Goal: Transaction & Acquisition: Purchase product/service

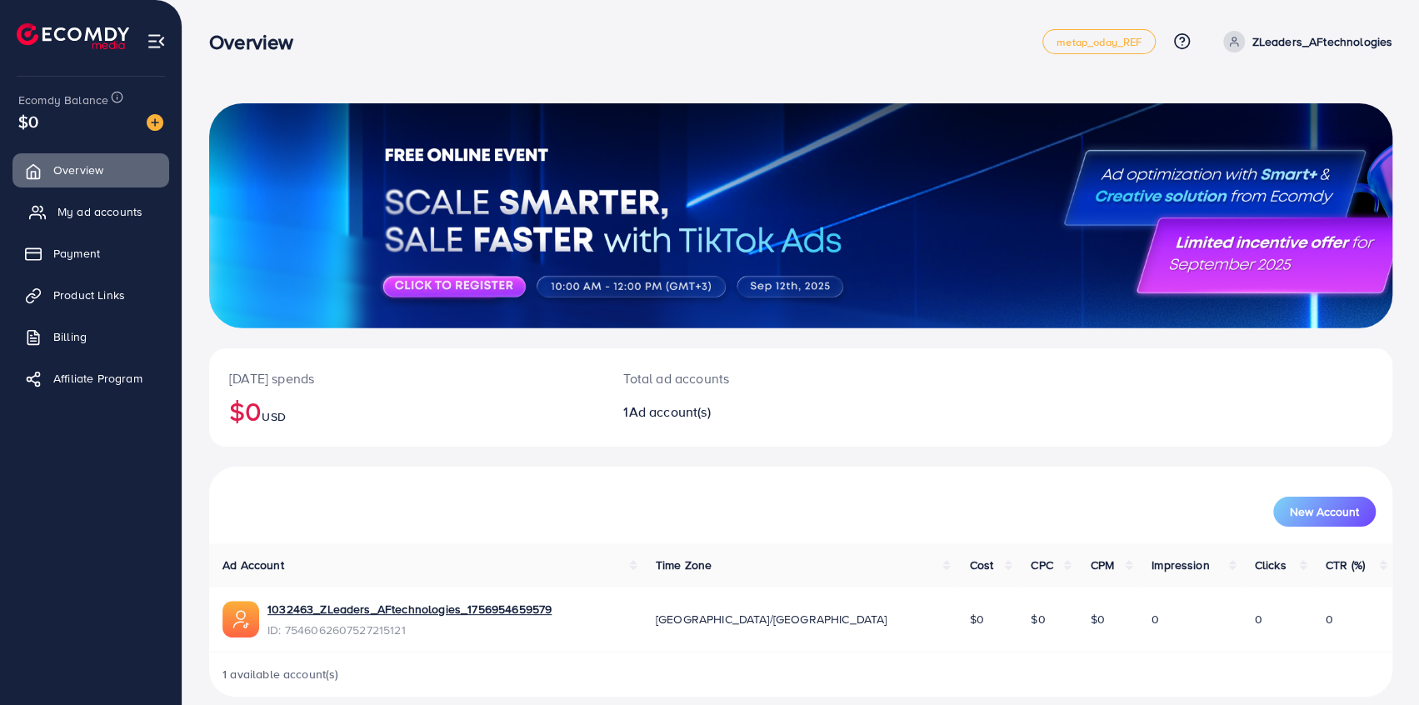
click at [115, 211] on span "My ad accounts" at bounding box center [99, 211] width 85 height 17
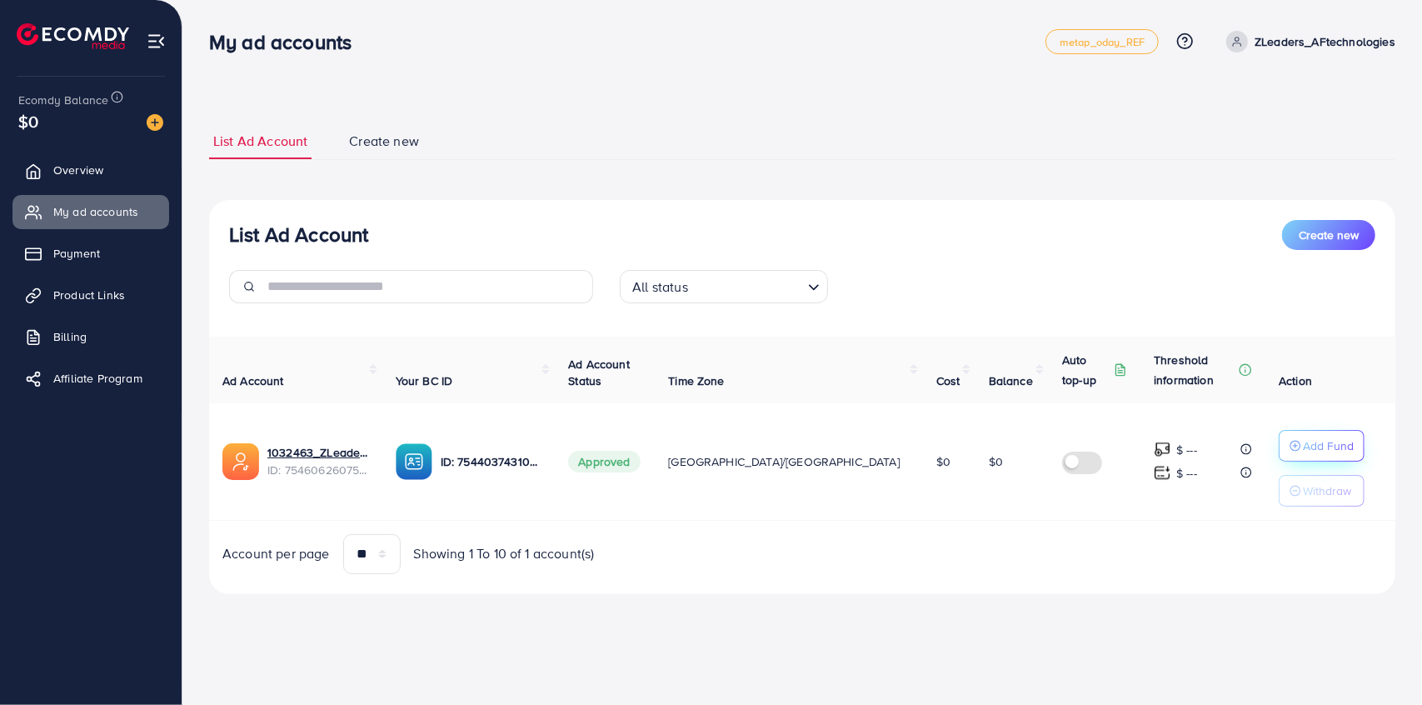
click at [1303, 438] on p "Add Fund" at bounding box center [1328, 446] width 51 height 20
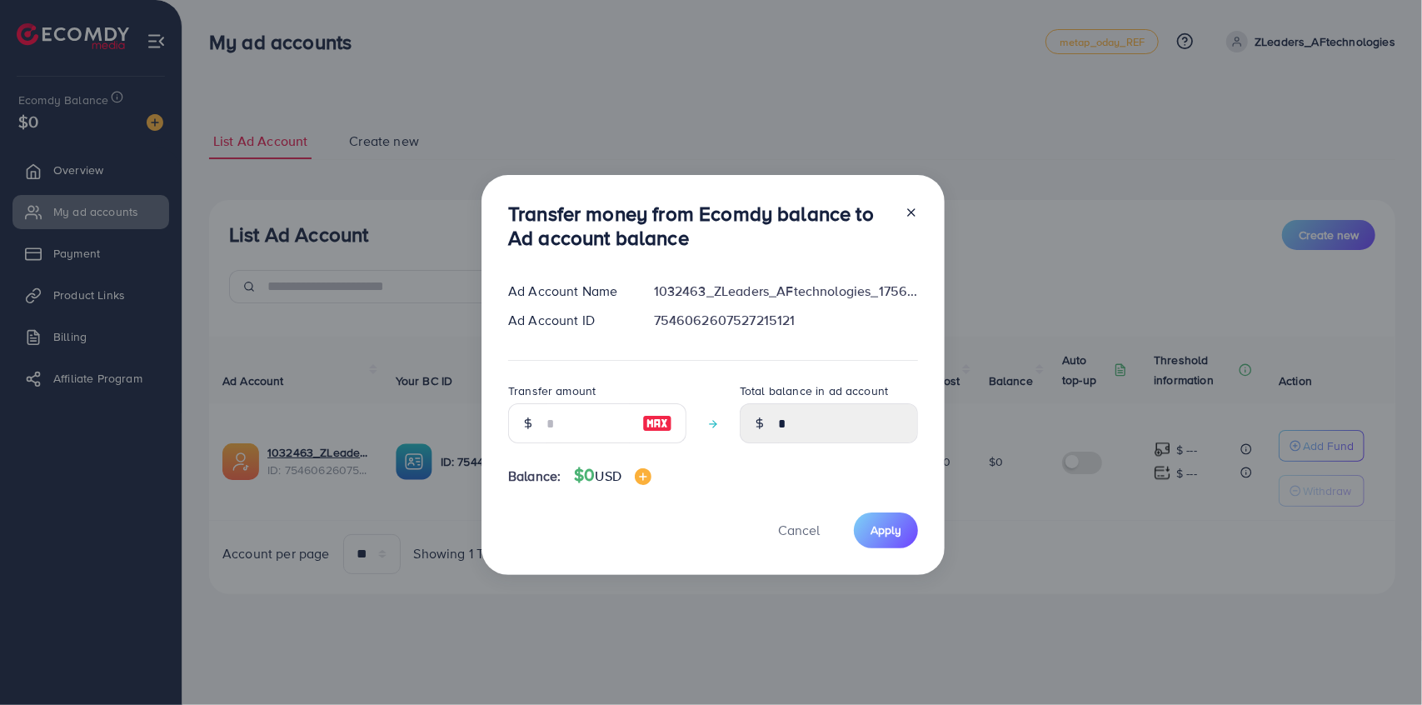
click at [912, 211] on line at bounding box center [911, 212] width 7 height 7
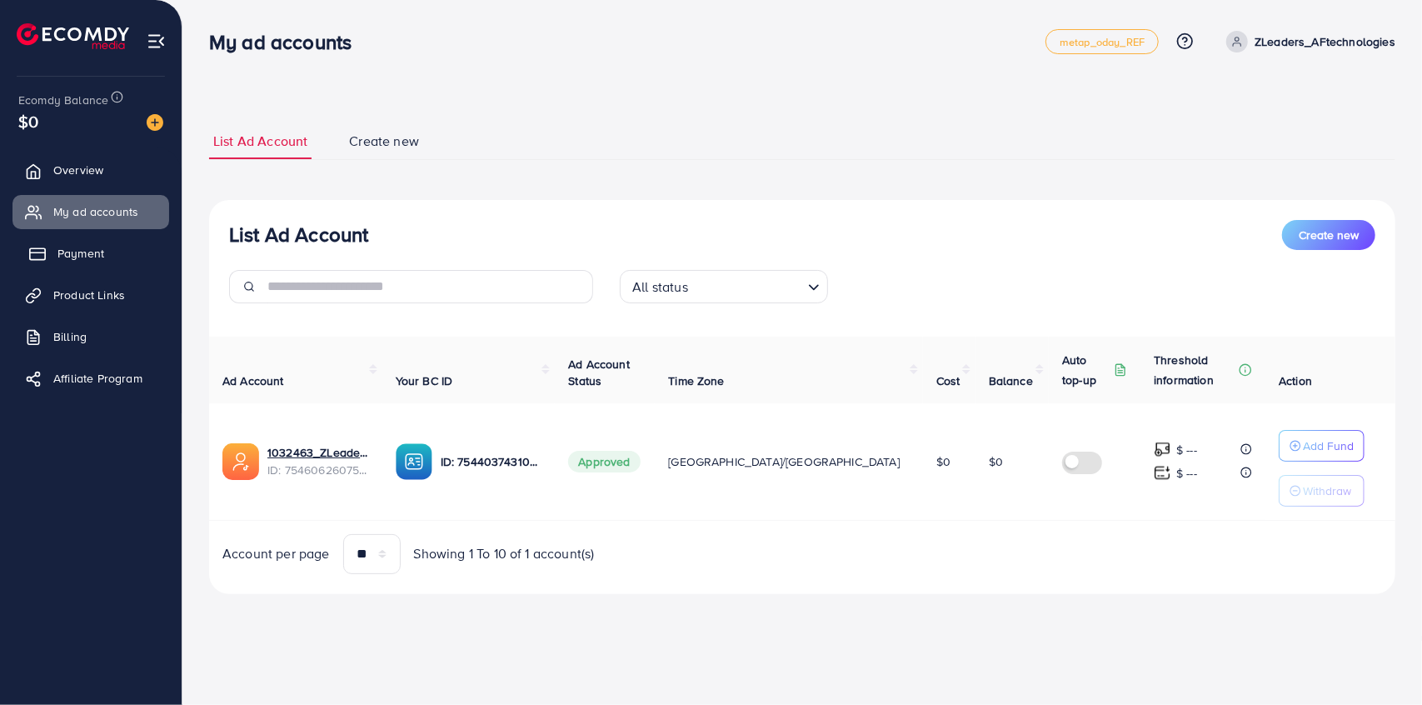
click at [81, 259] on span "Payment" at bounding box center [80, 253] width 47 height 17
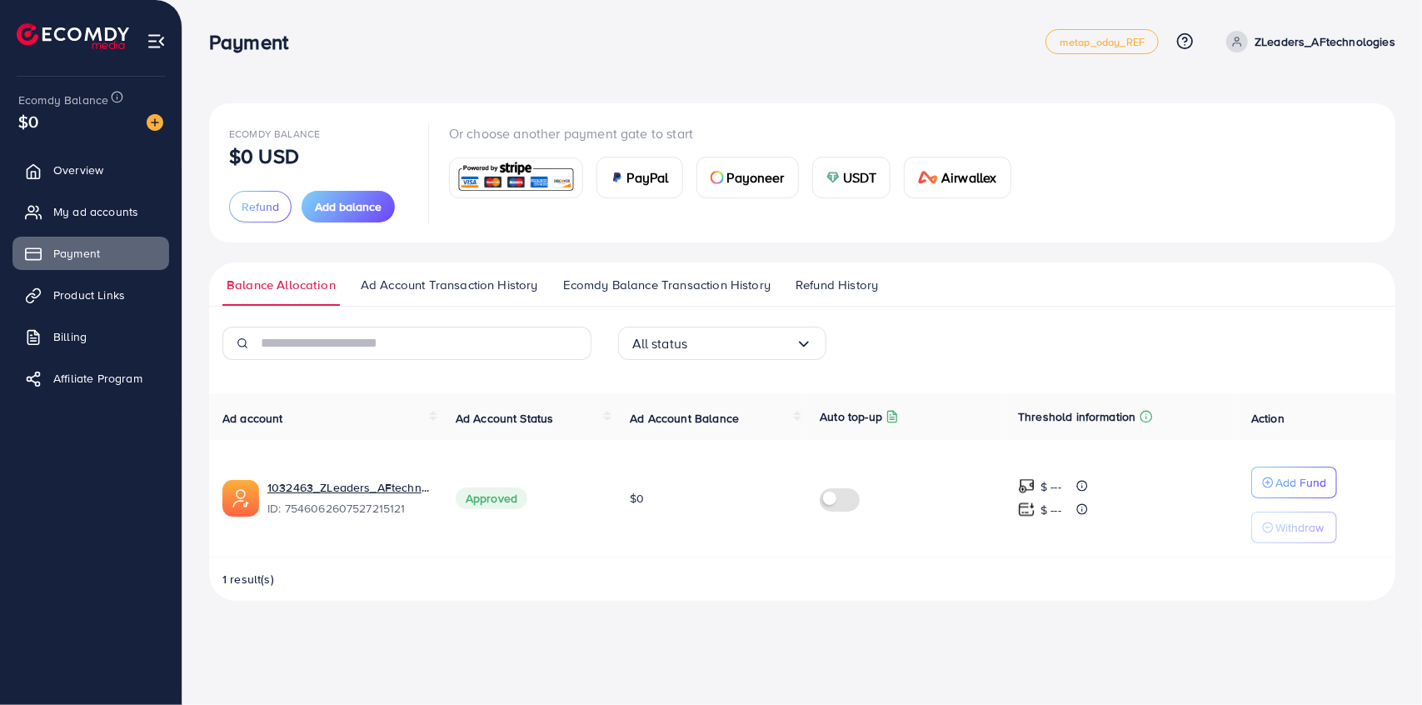
click at [509, 169] on img at bounding box center [516, 178] width 122 height 36
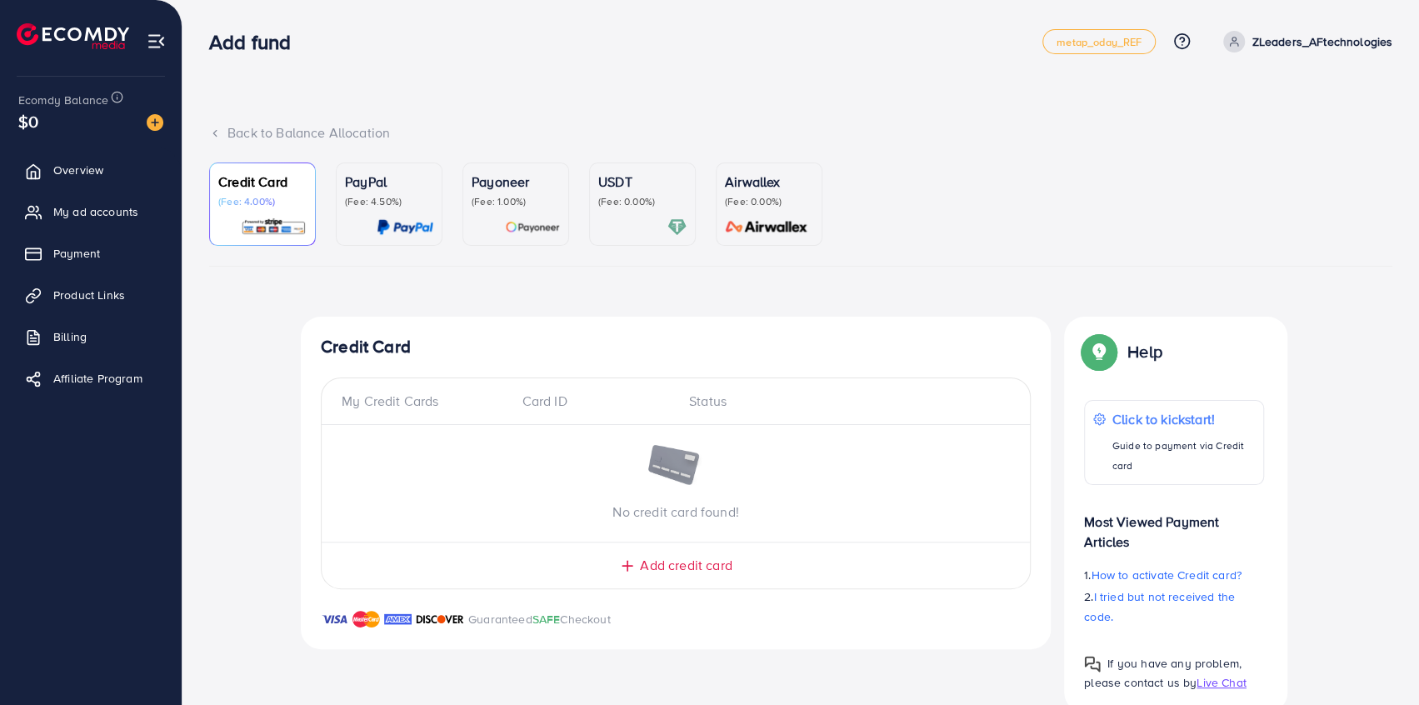
click at [1408, 82] on div "Back to Balance Allocation Credit Card (Fee: 4.00%) PayPal (Fee: 4.50%) Payonee…" at bounding box center [800, 369] width 1236 height 739
click at [87, 295] on span "Product Links" at bounding box center [93, 295] width 72 height 17
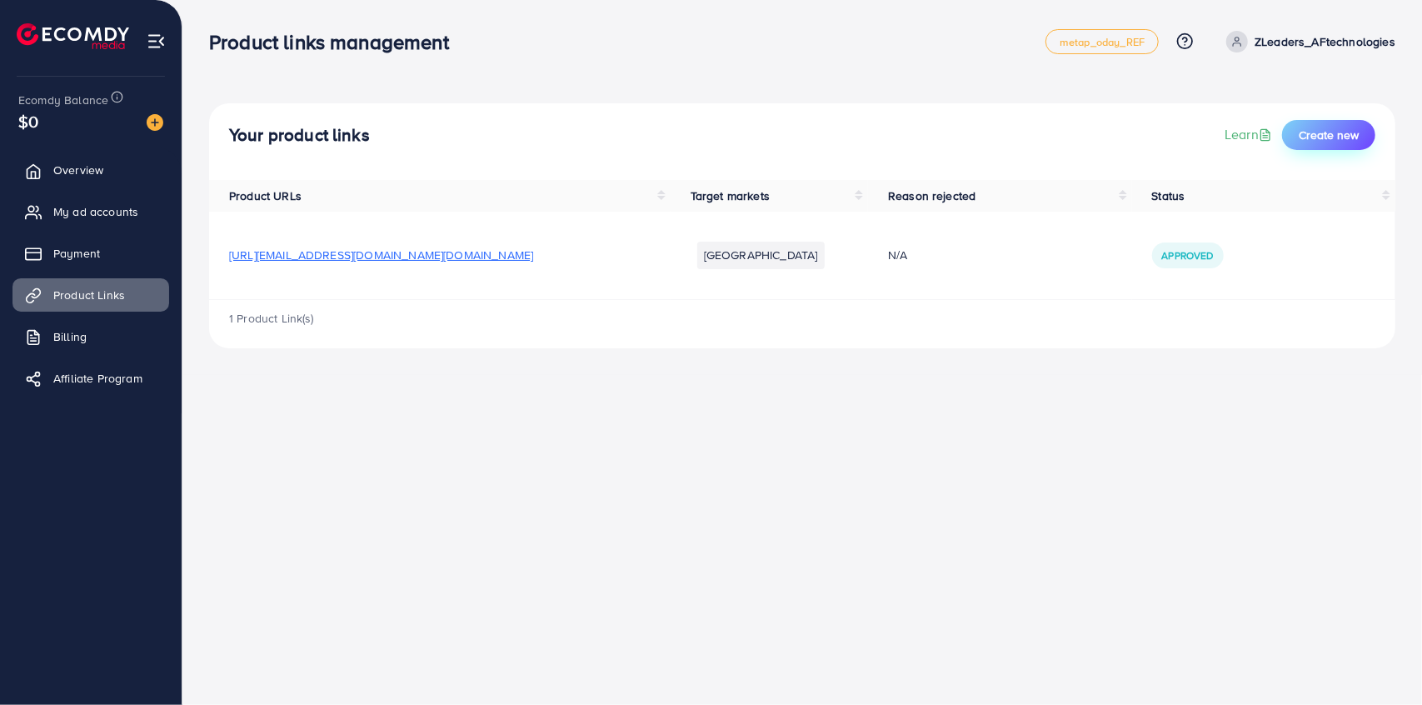
click at [1303, 132] on span "Create new" at bounding box center [1329, 135] width 60 height 17
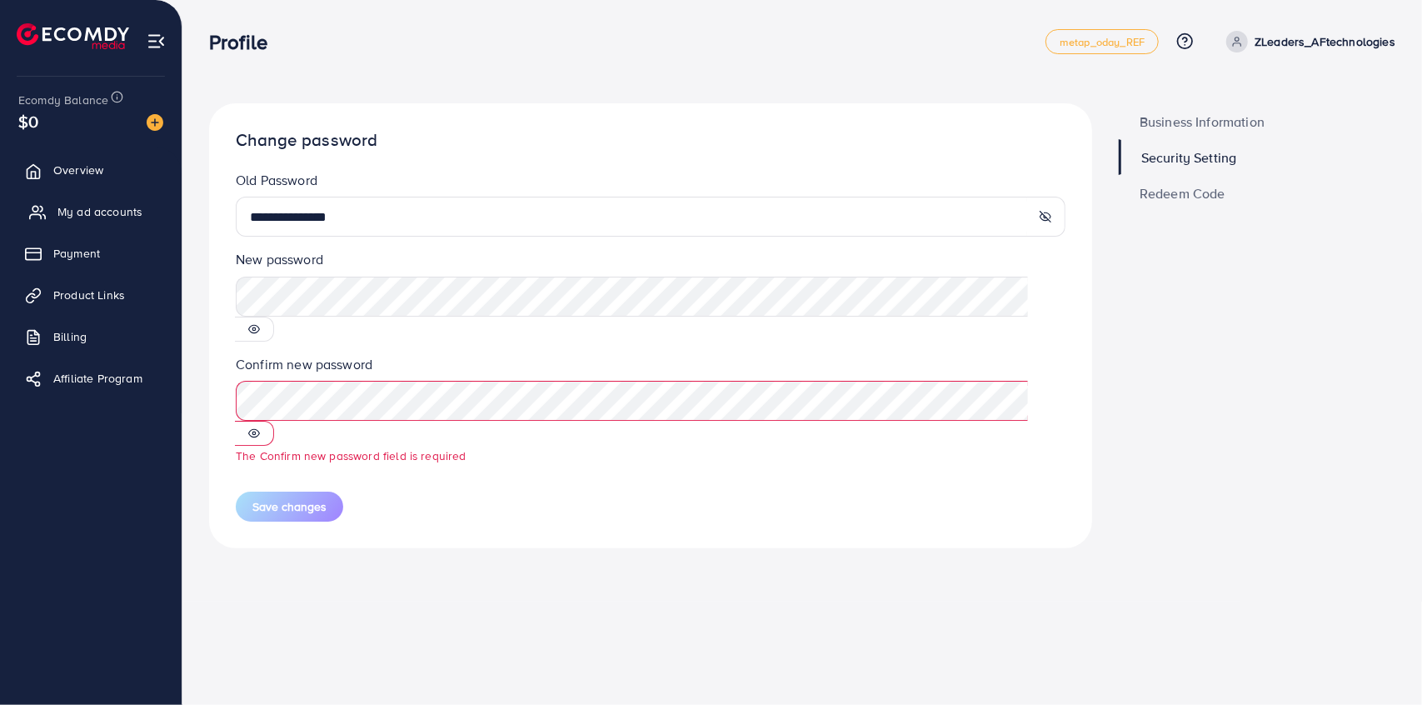
click at [86, 210] on span "My ad accounts" at bounding box center [99, 211] width 85 height 17
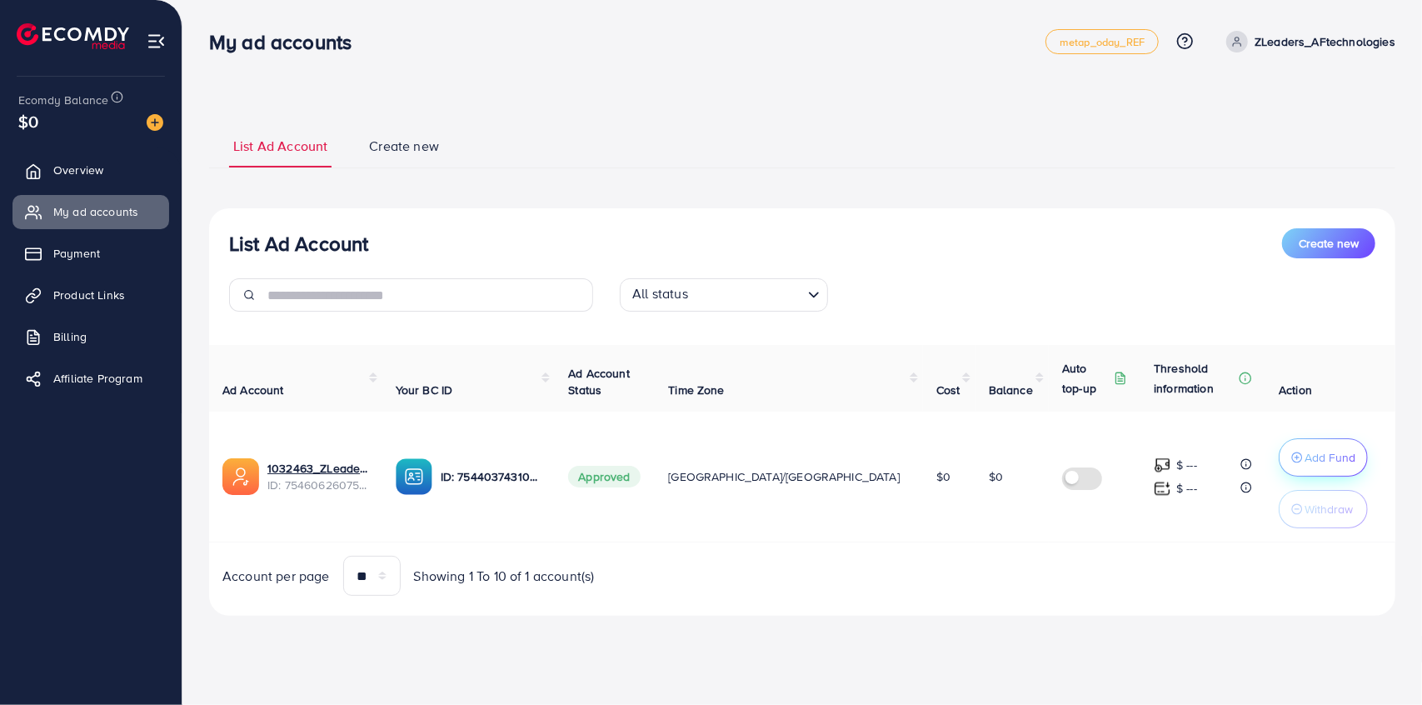
click at [1304, 451] on p "Add Fund" at bounding box center [1329, 457] width 51 height 20
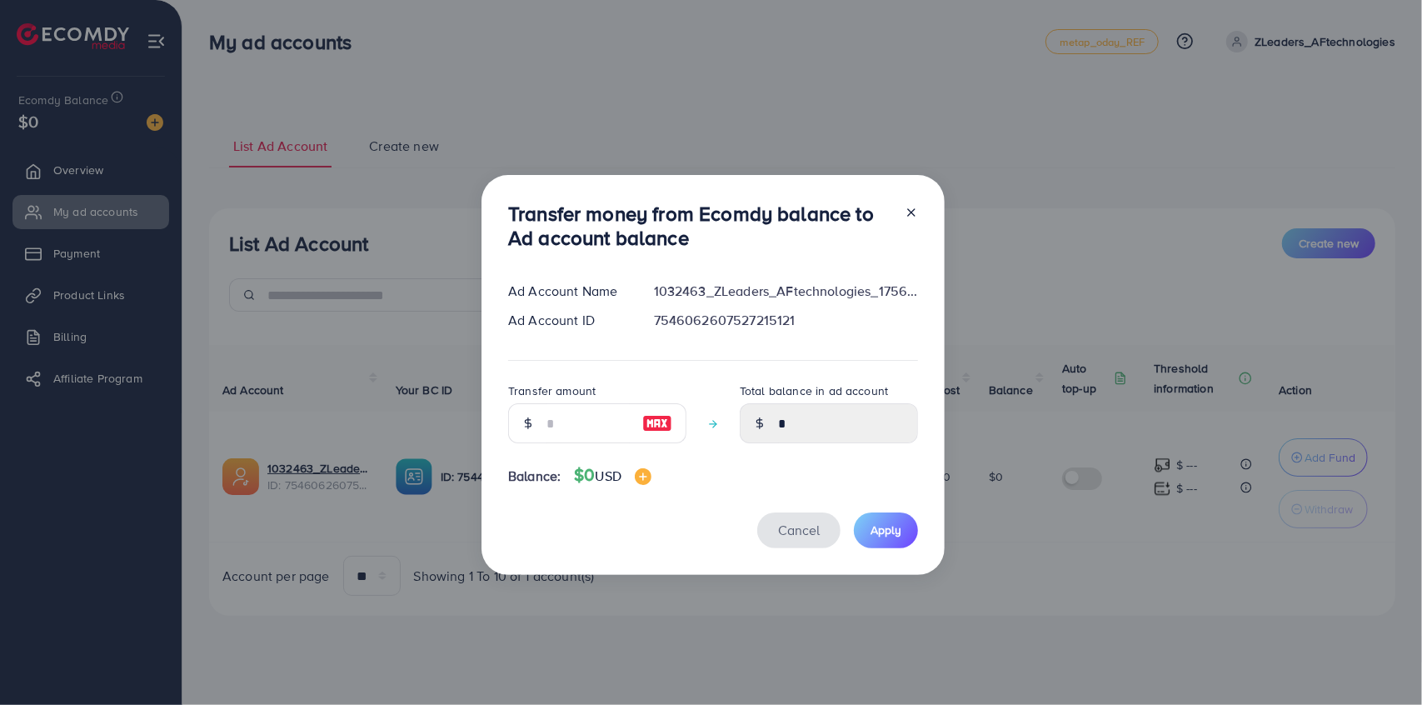
click at [793, 529] on span "Cancel" at bounding box center [799, 530] width 42 height 18
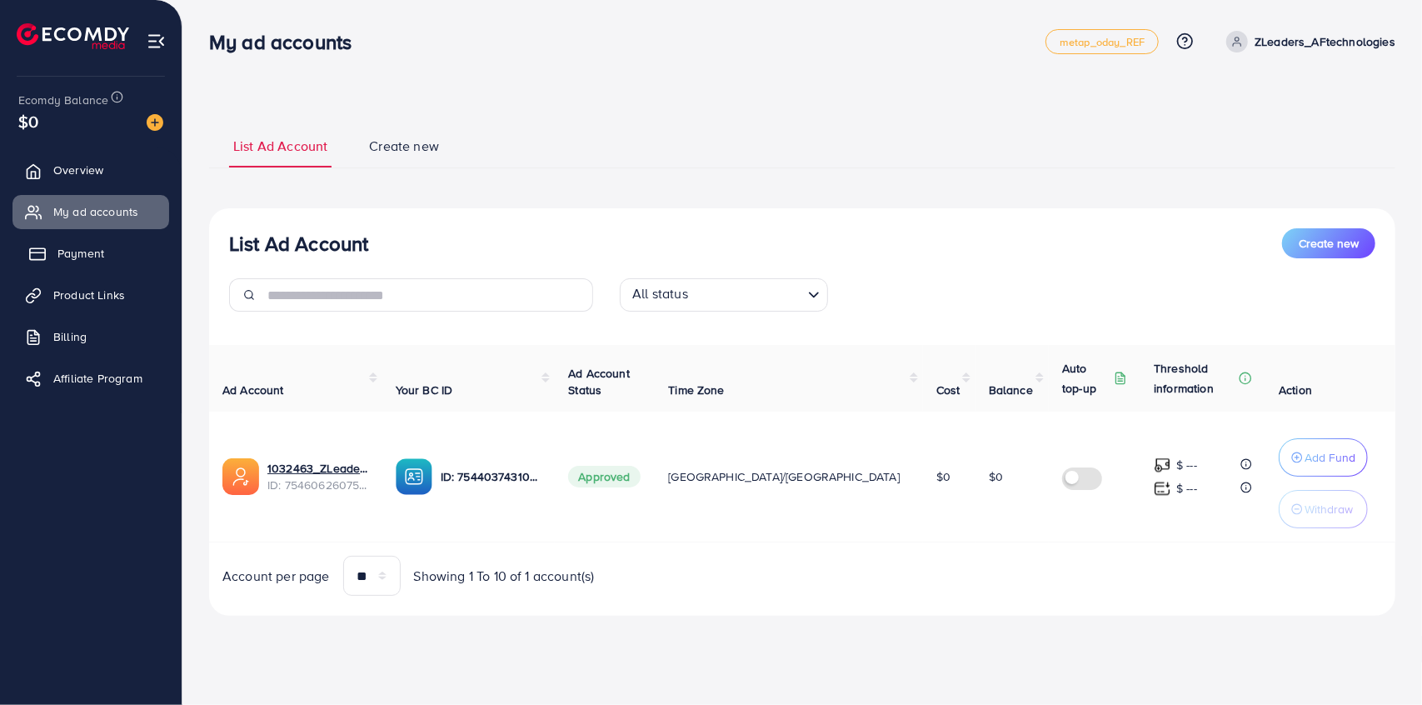
click at [102, 249] on span "Payment" at bounding box center [80, 253] width 47 height 17
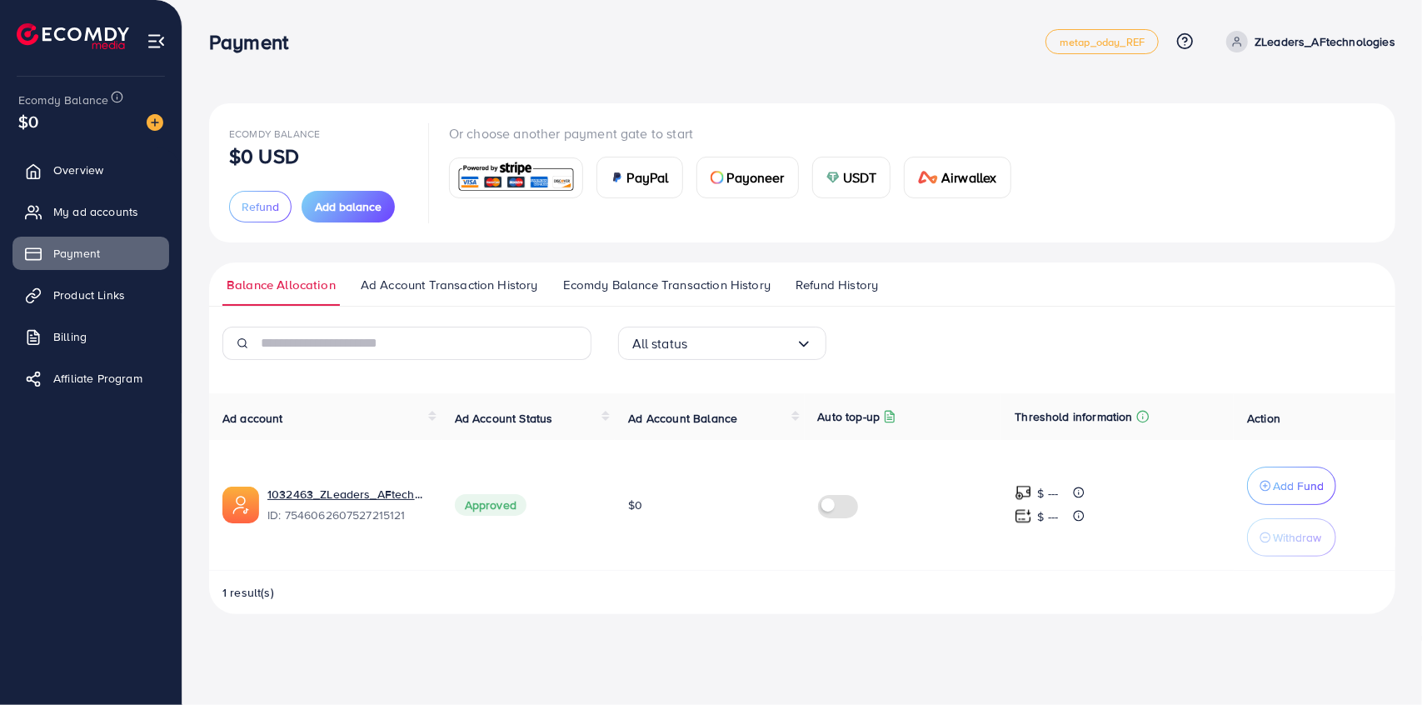
click at [532, 175] on img at bounding box center [516, 178] width 122 height 36
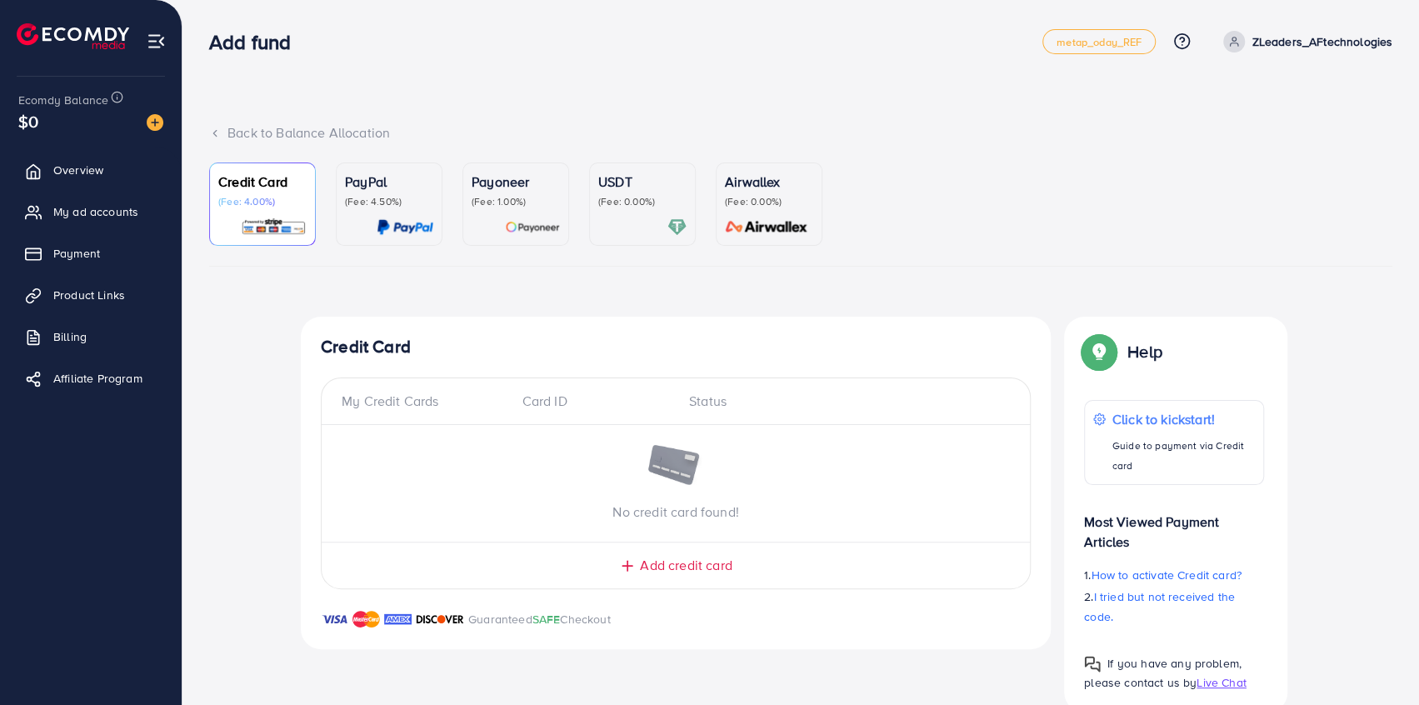
click at [430, 397] on div "My Credit Cards" at bounding box center [425, 400] width 167 height 19
click at [692, 560] on span "Add credit card" at bounding box center [686, 565] width 92 height 19
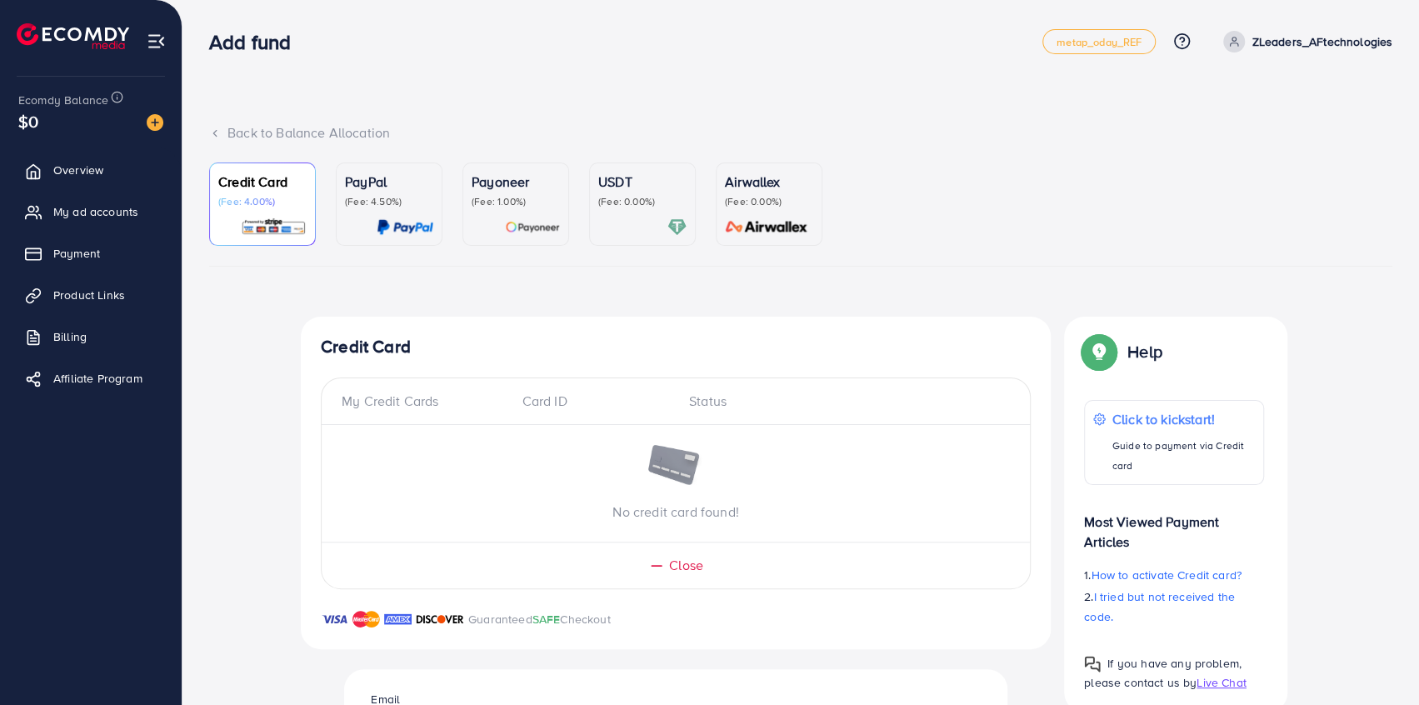
click at [414, 397] on div "My Credit Cards" at bounding box center [425, 400] width 167 height 19
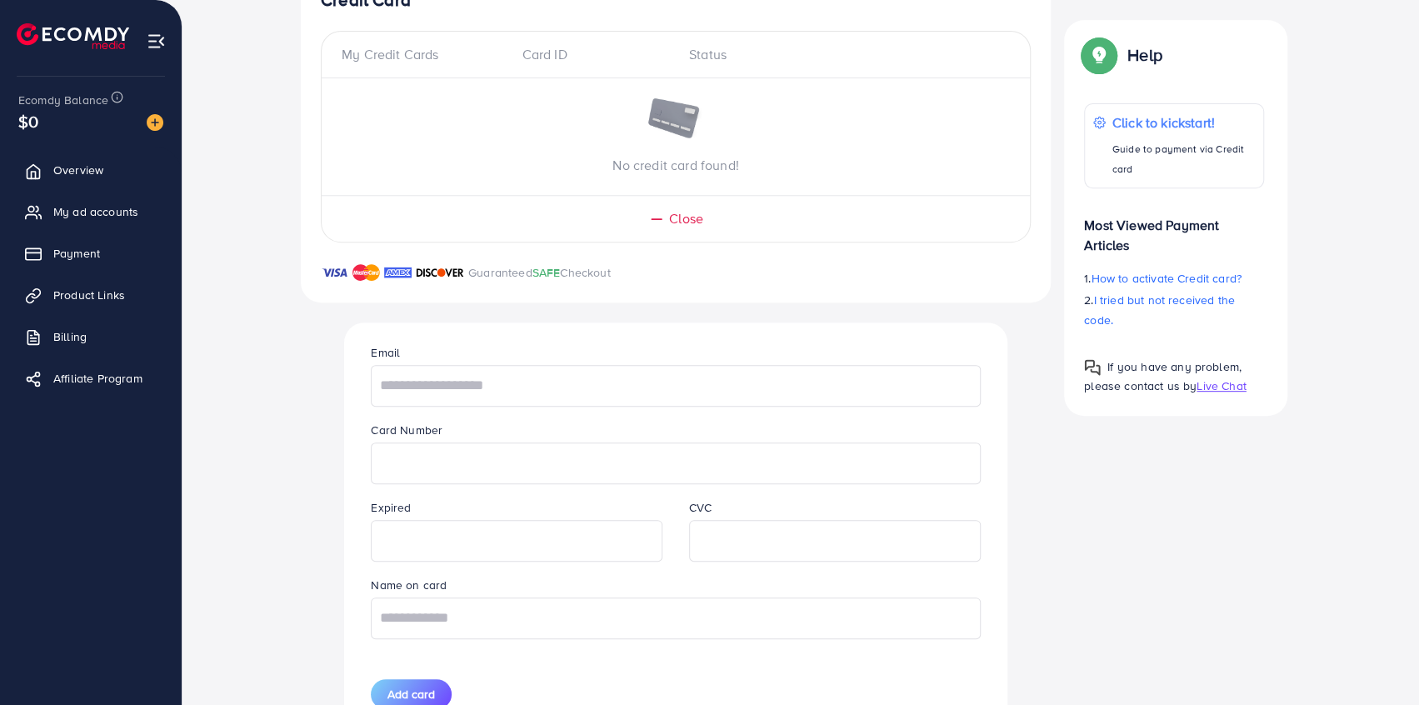
scroll to position [348, 0]
click at [411, 386] on input "text" at bounding box center [675, 384] width 609 height 42
type input "**********"
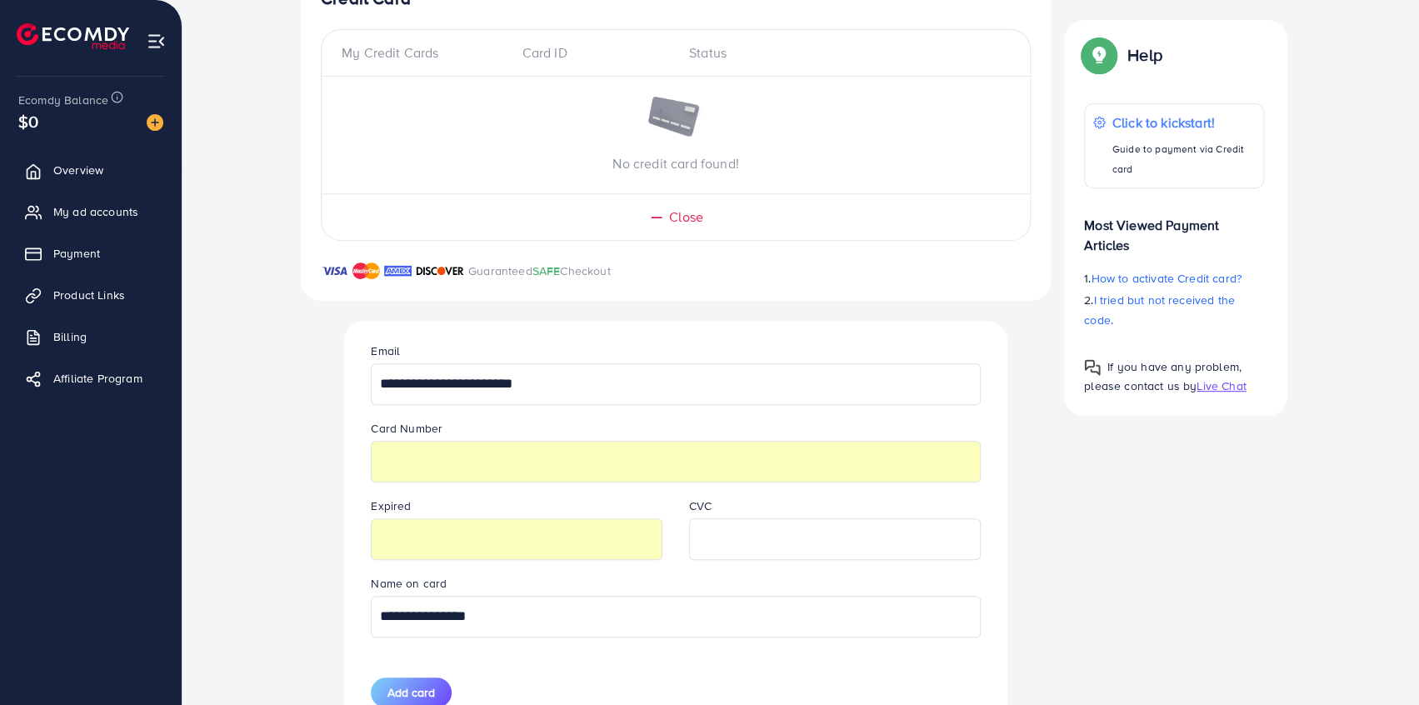
scroll to position [416, 0]
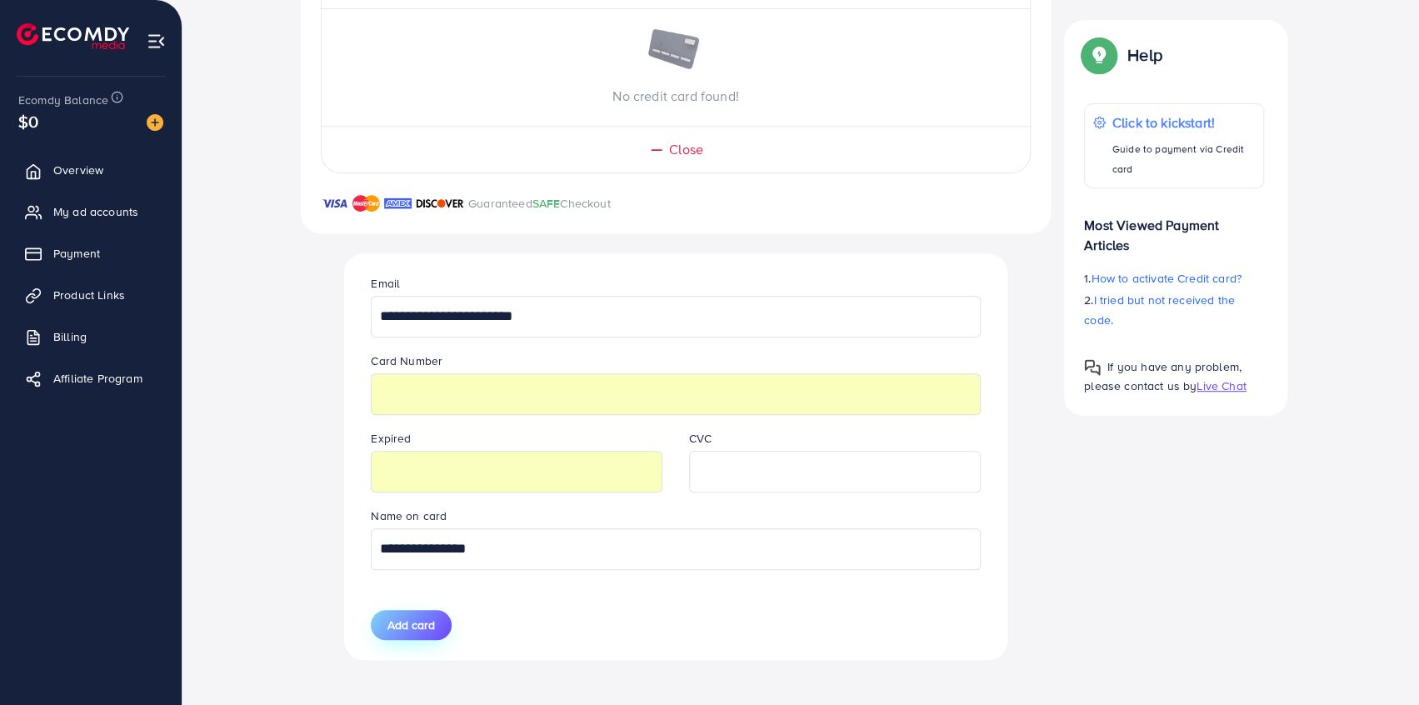
click at [416, 621] on span "Add card" at bounding box center [410, 624] width 47 height 17
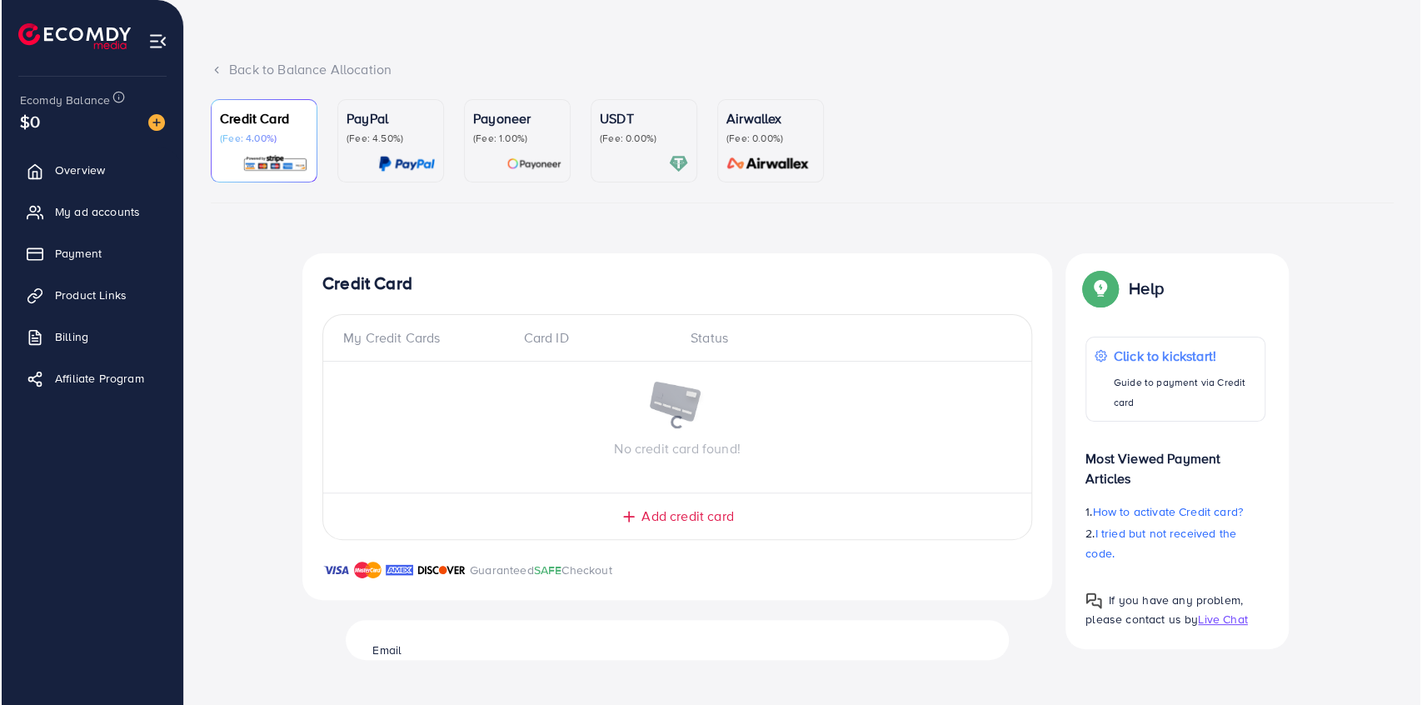
scroll to position [33, 0]
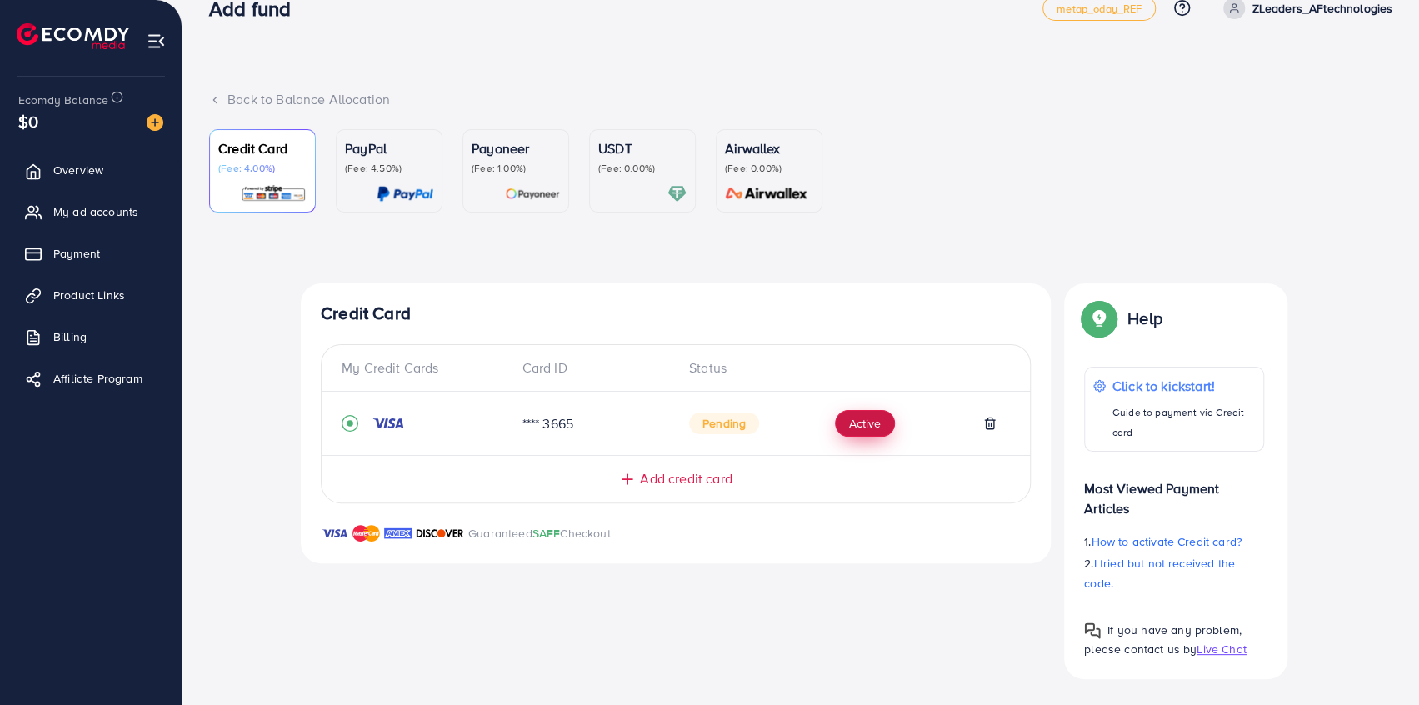
click at [875, 419] on button "Active" at bounding box center [865, 423] width 60 height 27
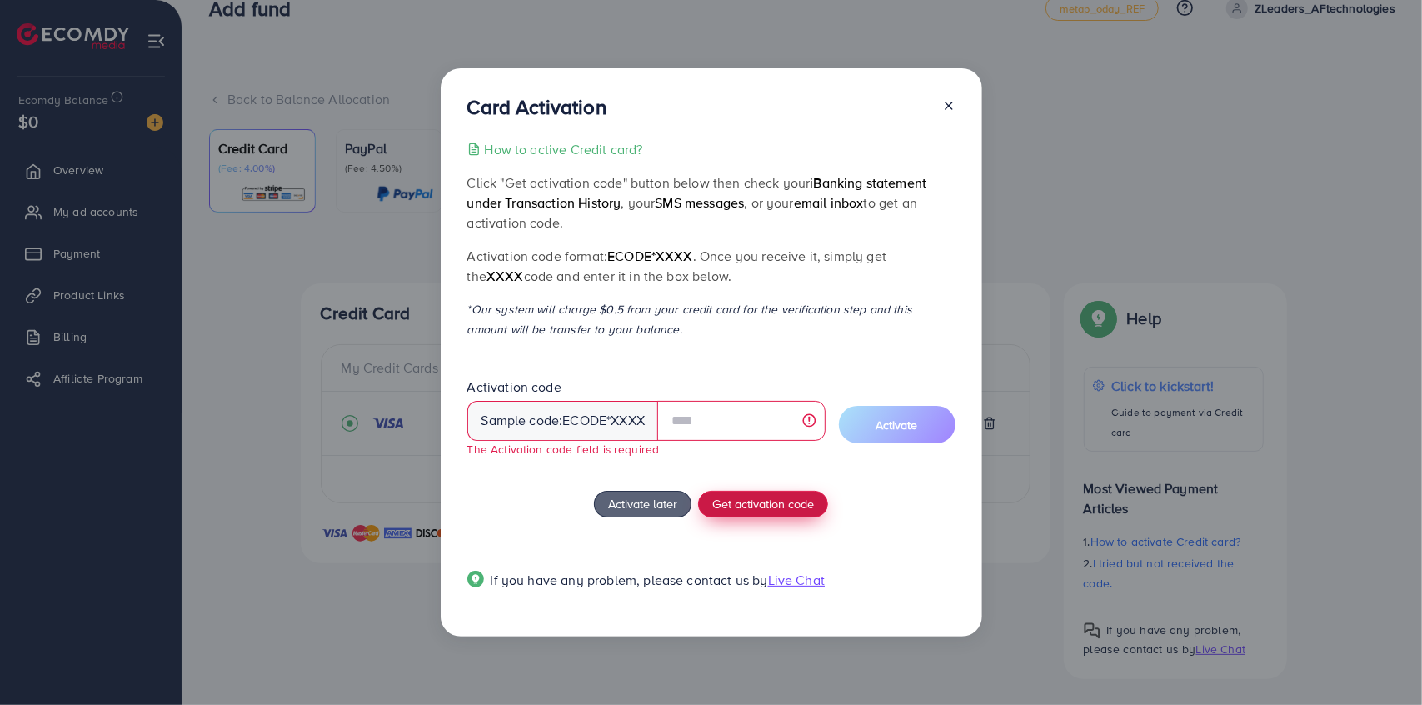
click at [773, 496] on span "Get activation code" at bounding box center [763, 503] width 102 height 17
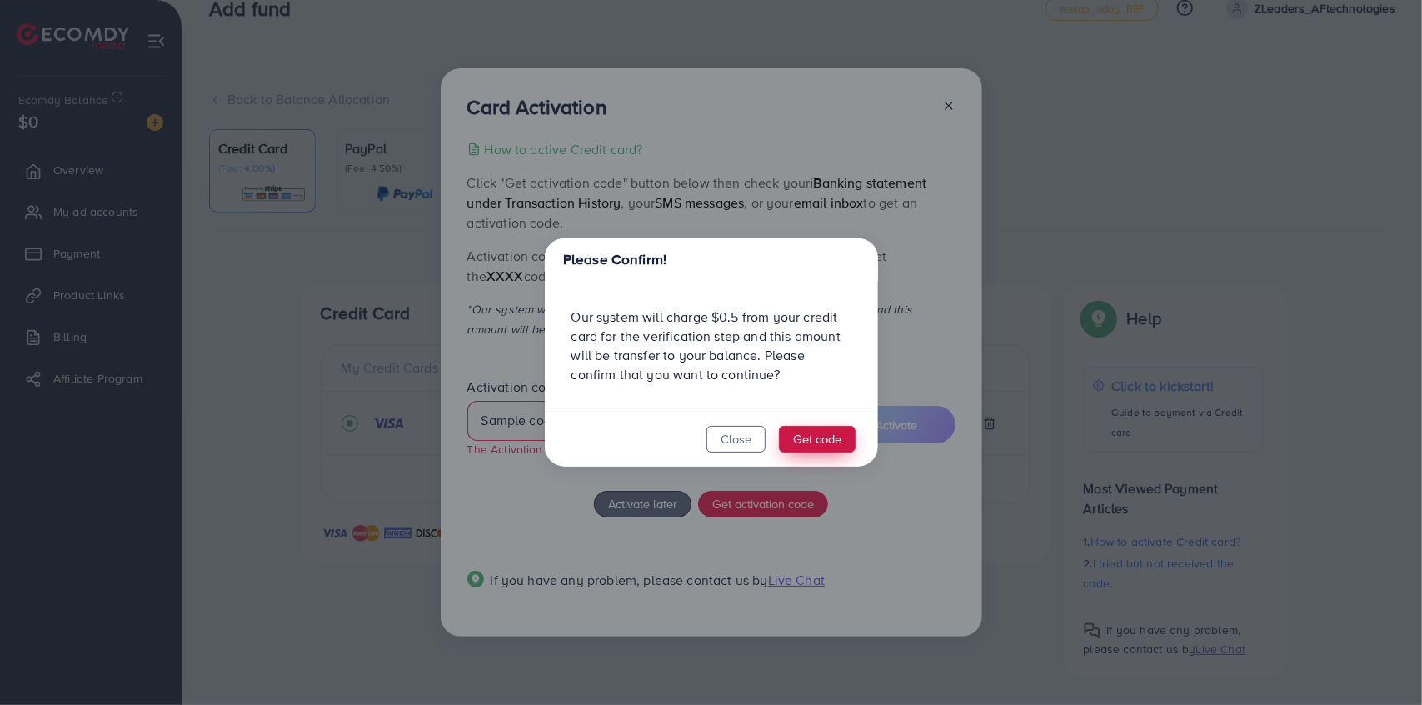
click at [820, 434] on button "Get code" at bounding box center [817, 439] width 77 height 27
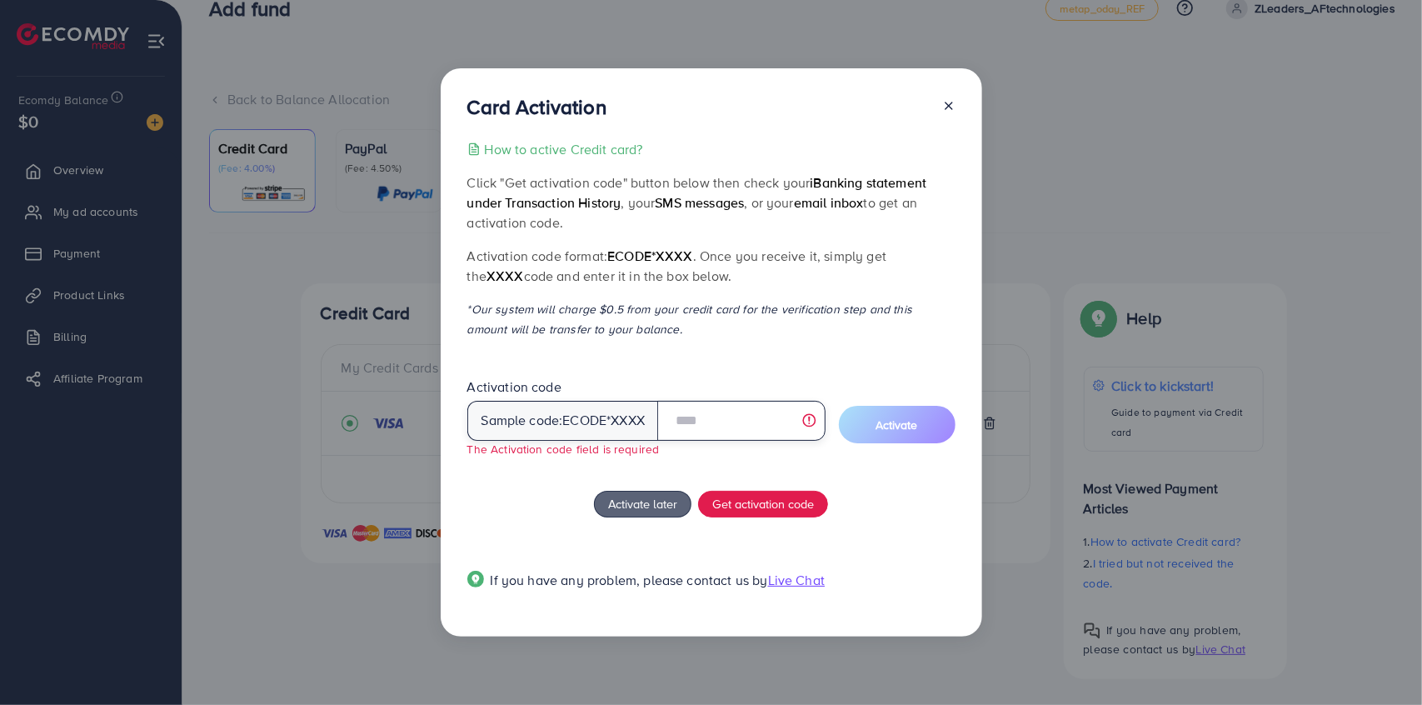
click at [698, 427] on input "text" at bounding box center [740, 421] width 167 height 40
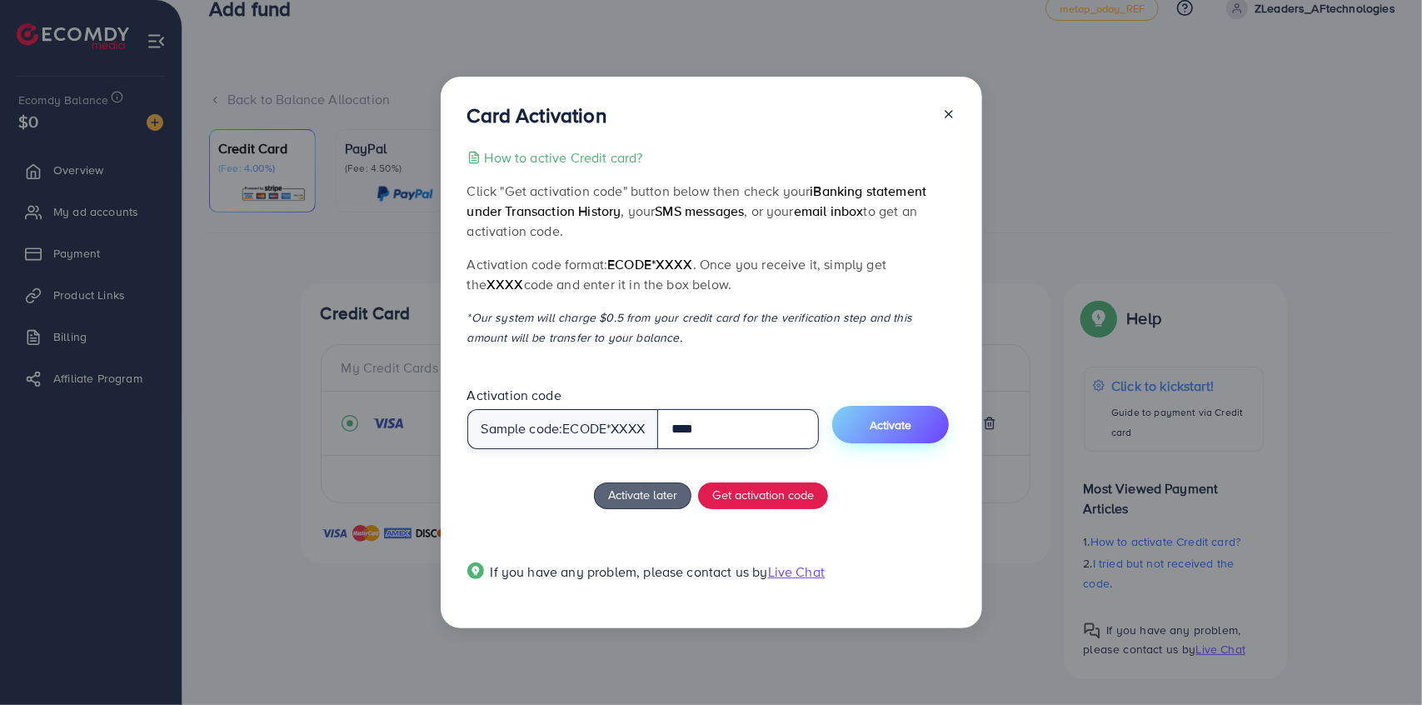
type input "****"
click at [903, 418] on span "Activate" at bounding box center [891, 424] width 42 height 17
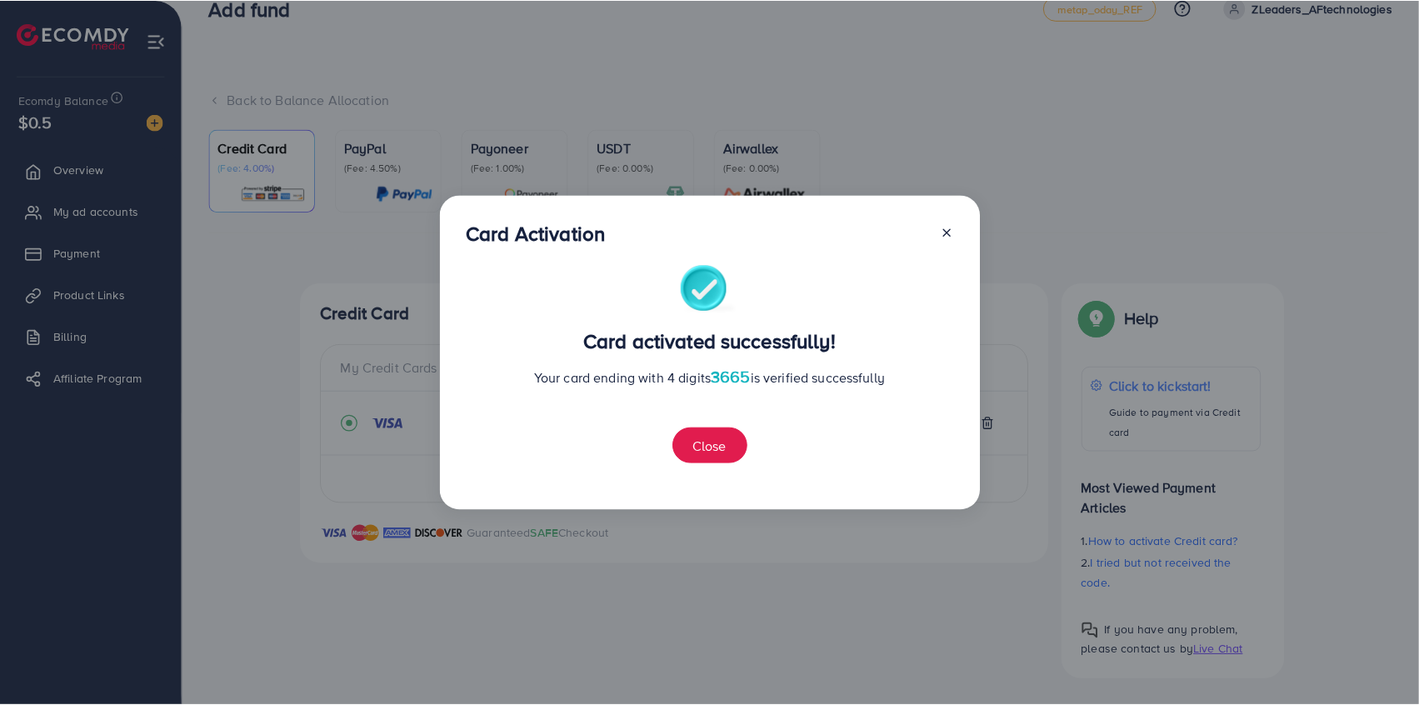
scroll to position [52, 0]
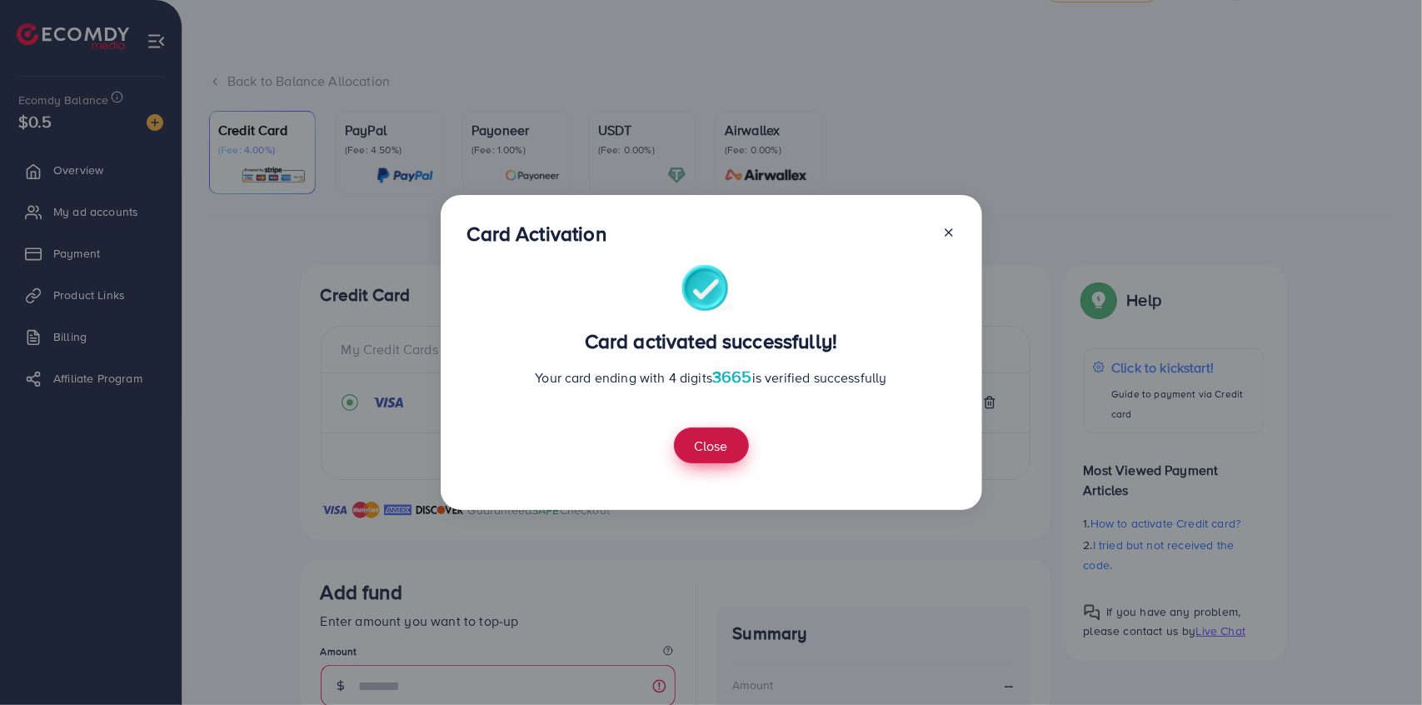
click at [711, 436] on button "Close" at bounding box center [711, 445] width 75 height 36
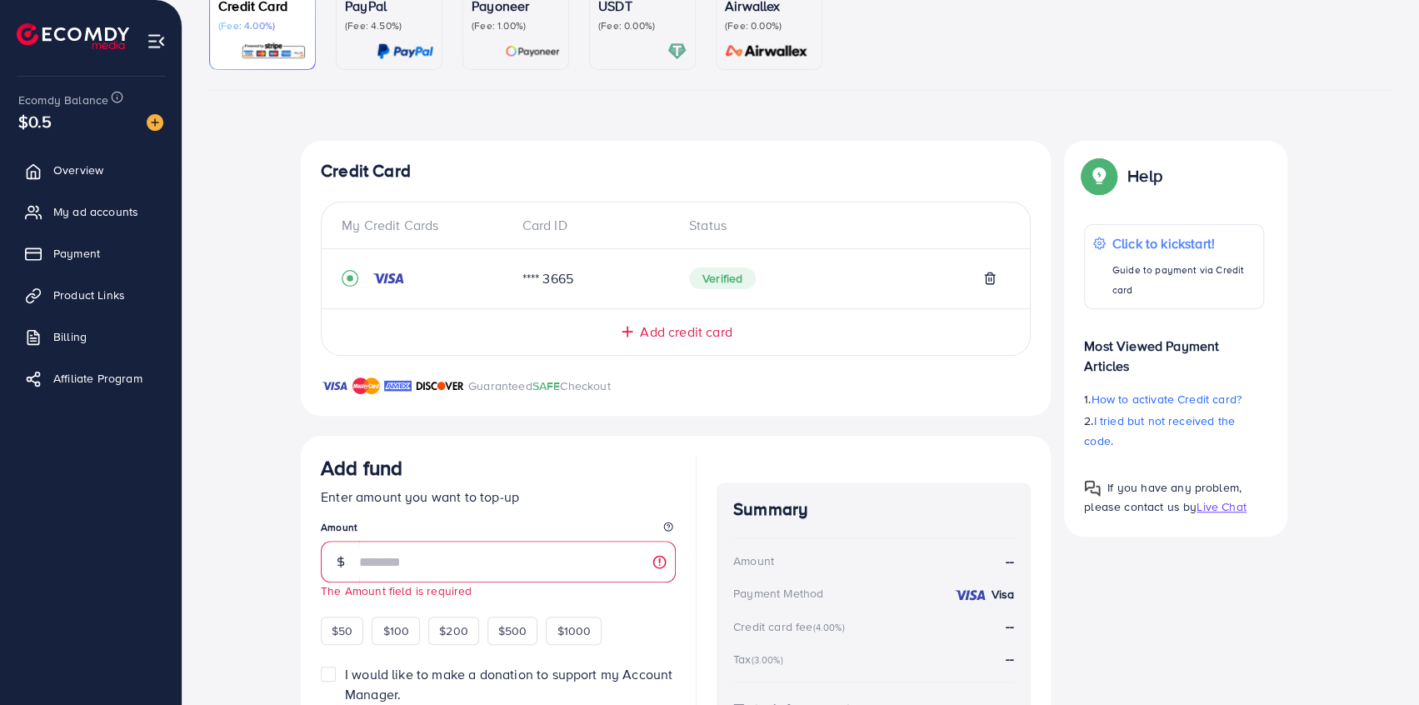
scroll to position [185, 0]
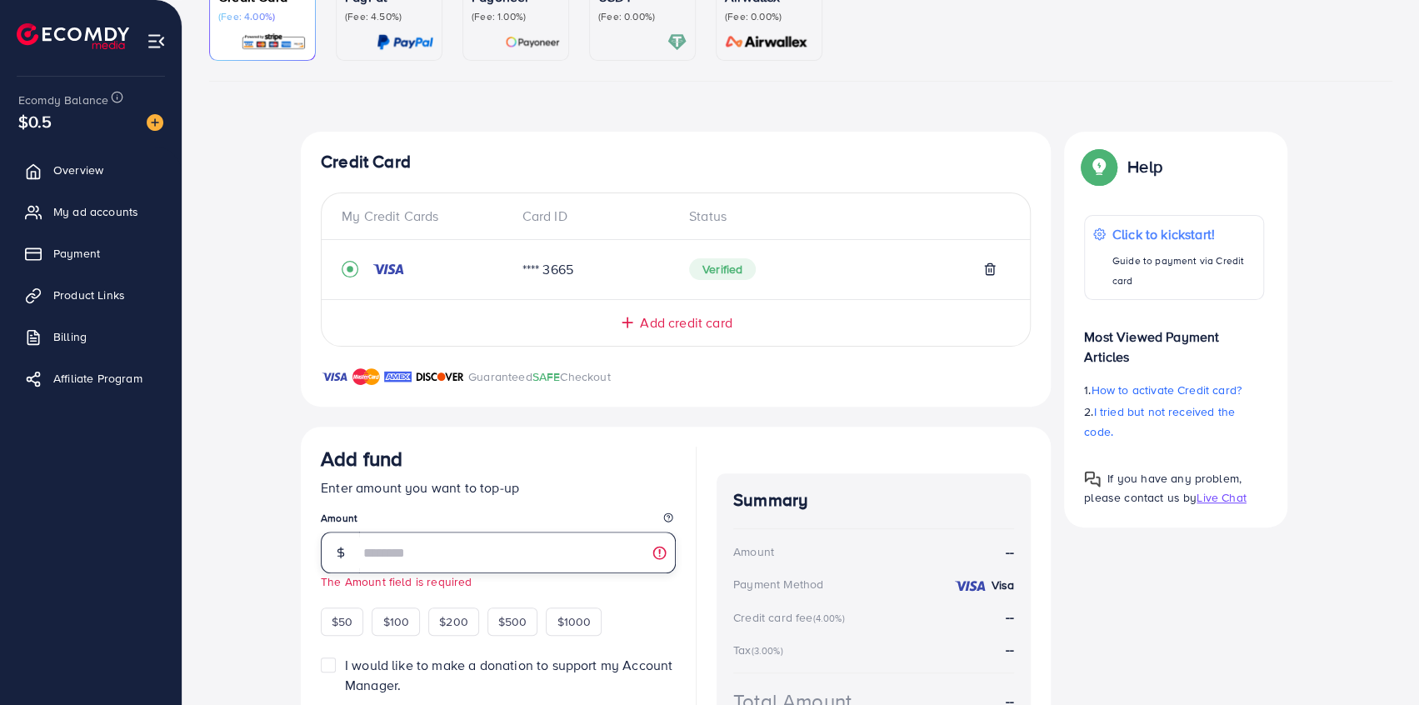
click at [386, 556] on input "number" at bounding box center [517, 552] width 317 height 42
drag, startPoint x: 401, startPoint y: 541, endPoint x: 360, endPoint y: 542, distance: 40.8
click at [360, 542] on input "**" at bounding box center [517, 552] width 317 height 42
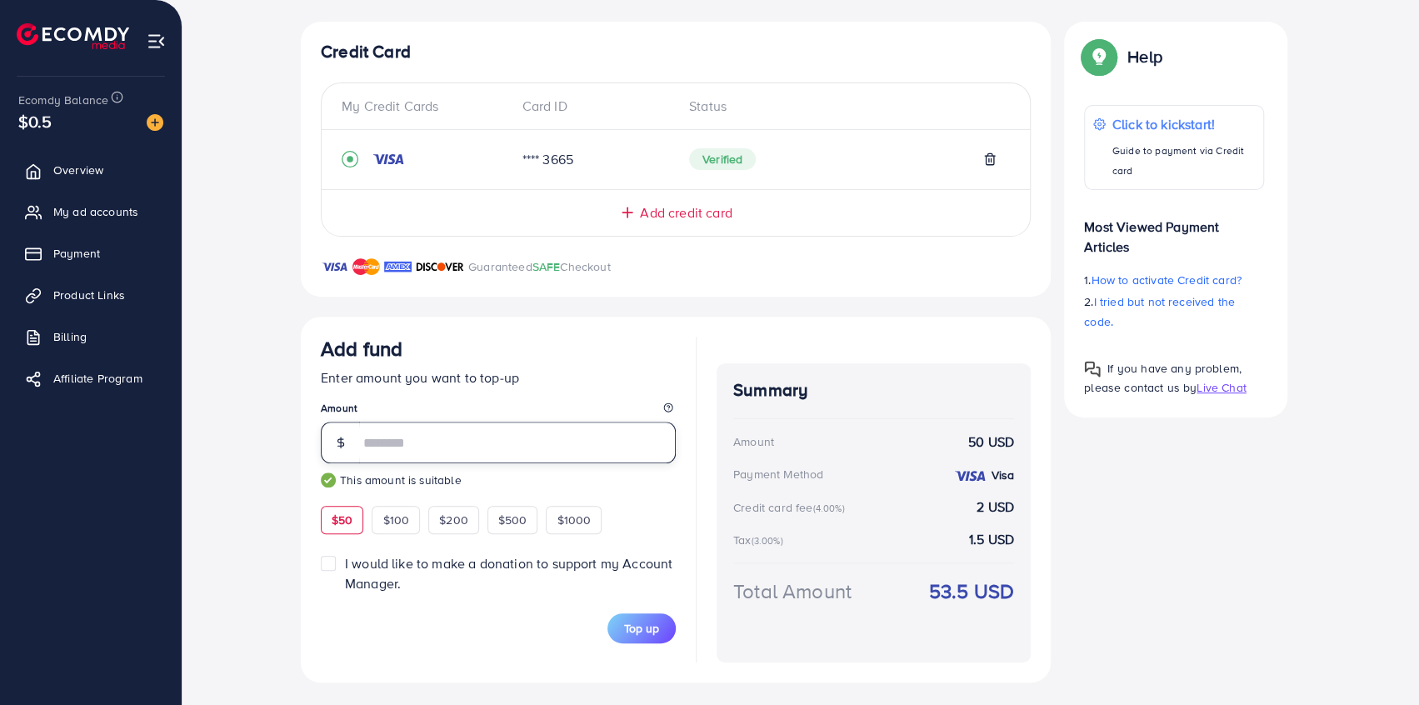
scroll to position [297, 0]
type input "**"
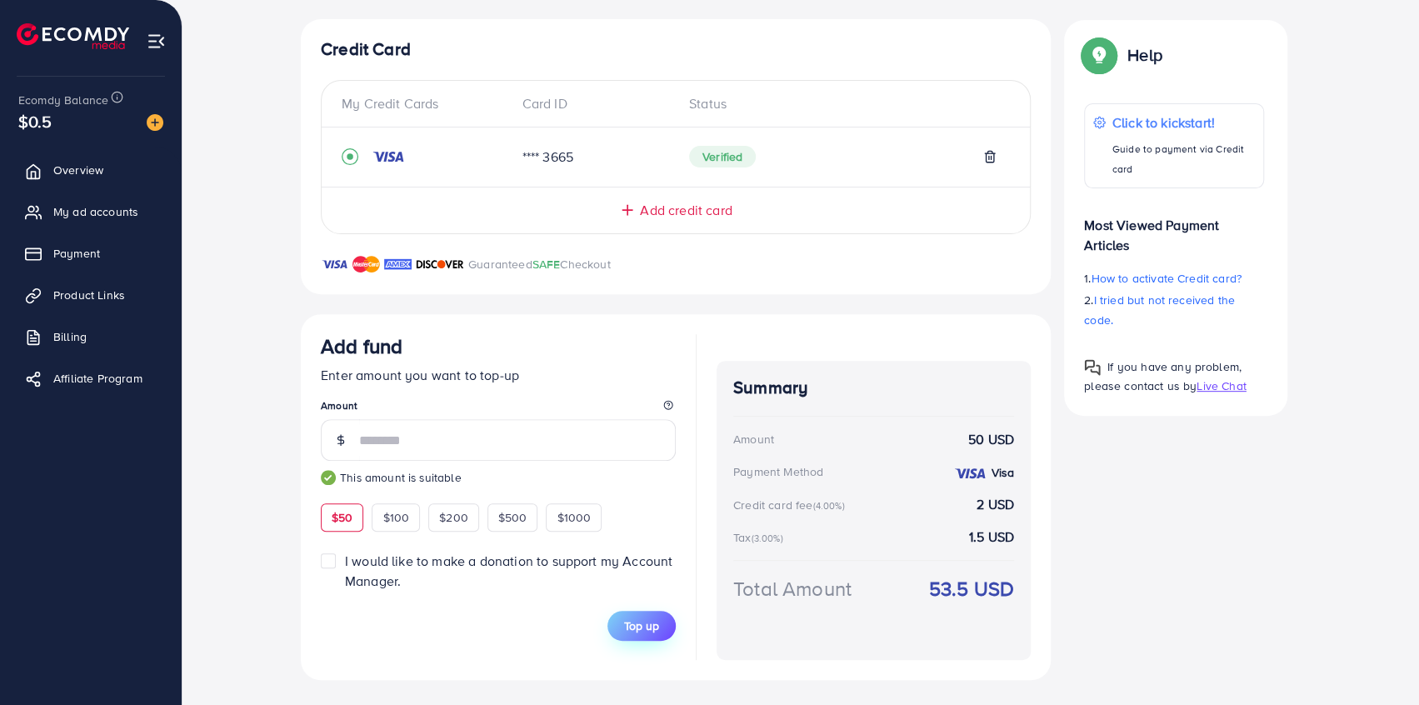
click at [634, 617] on span "Top up" at bounding box center [641, 625] width 35 height 17
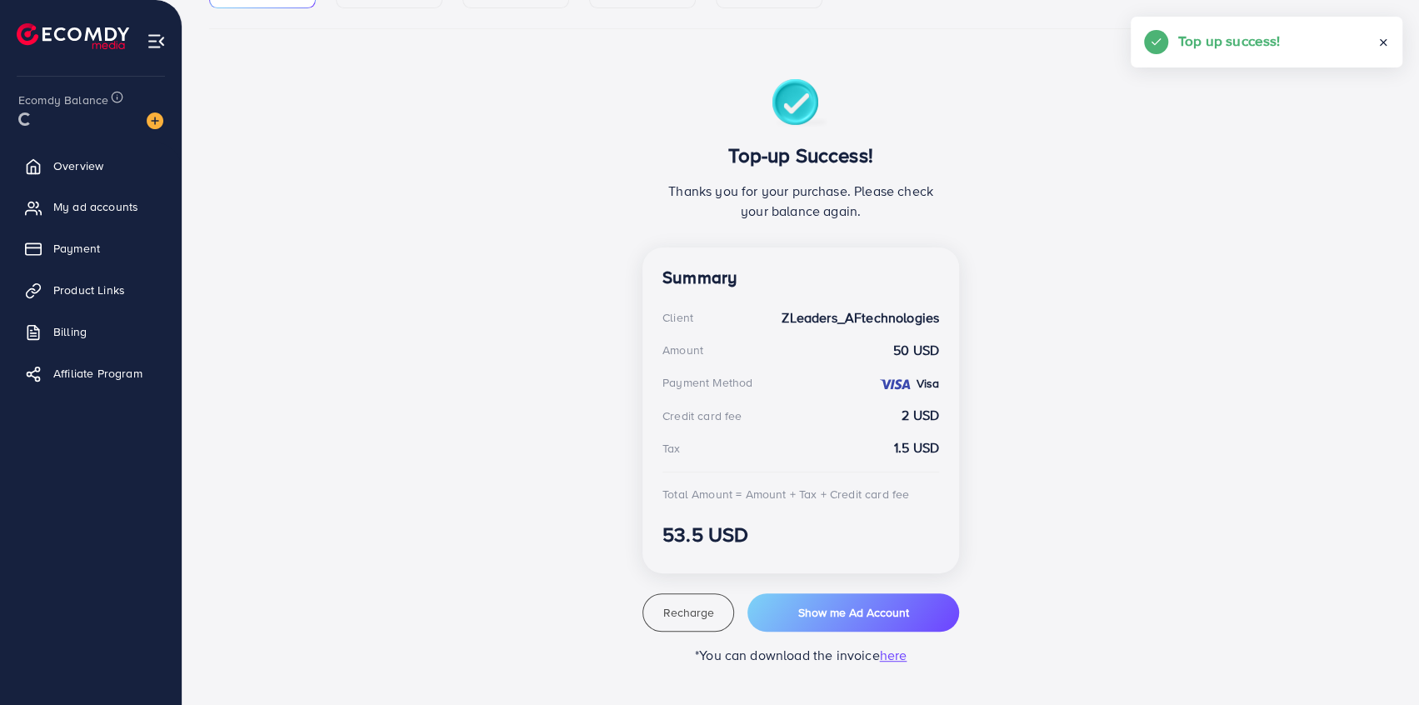
scroll to position [237, 0]
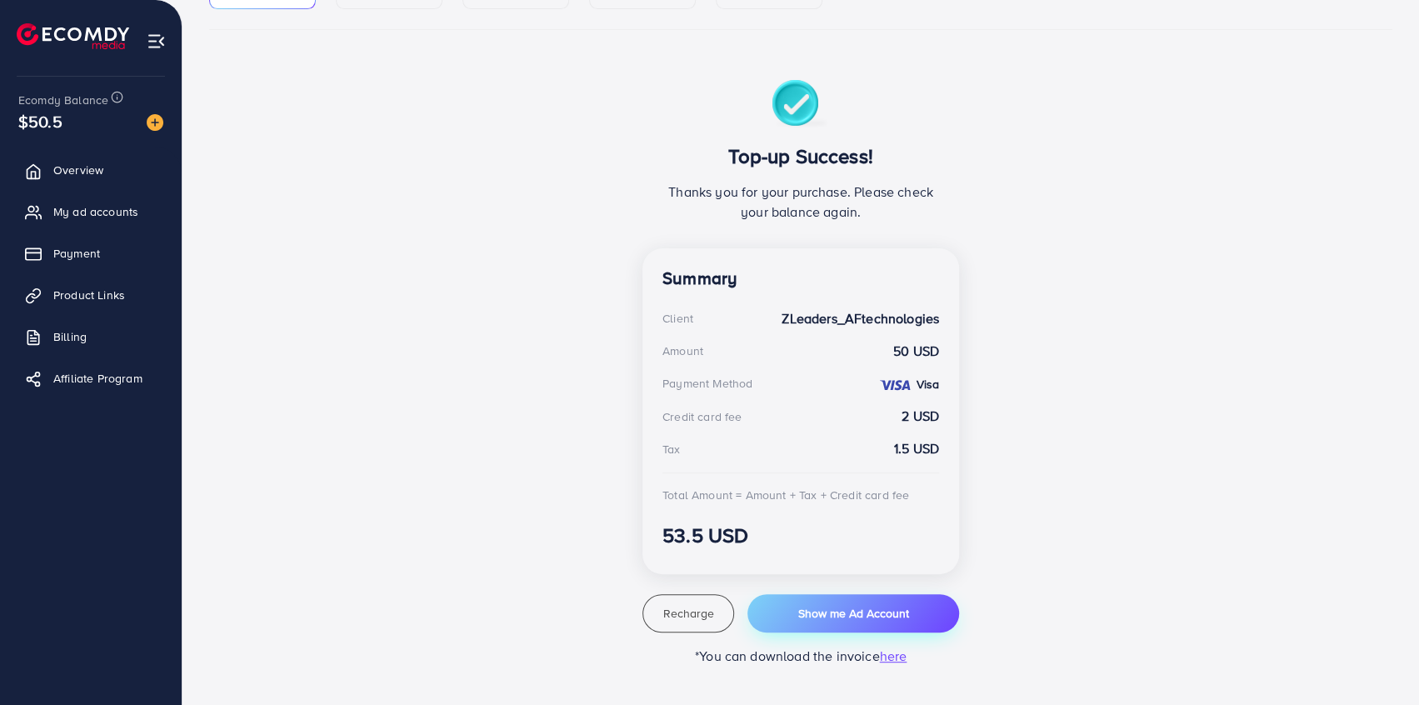
click at [840, 610] on span "Show me Ad Account" at bounding box center [852, 613] width 111 height 17
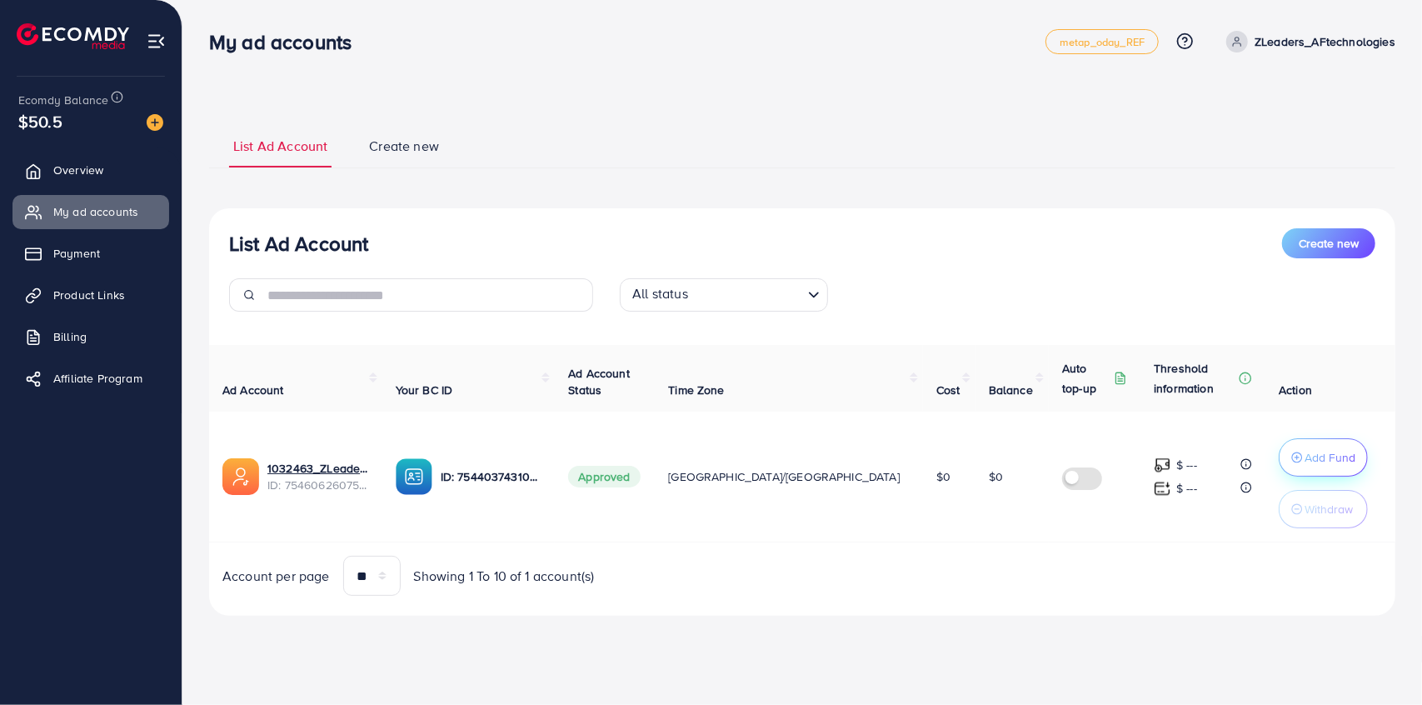
click at [1304, 454] on p "Add Fund" at bounding box center [1329, 457] width 51 height 20
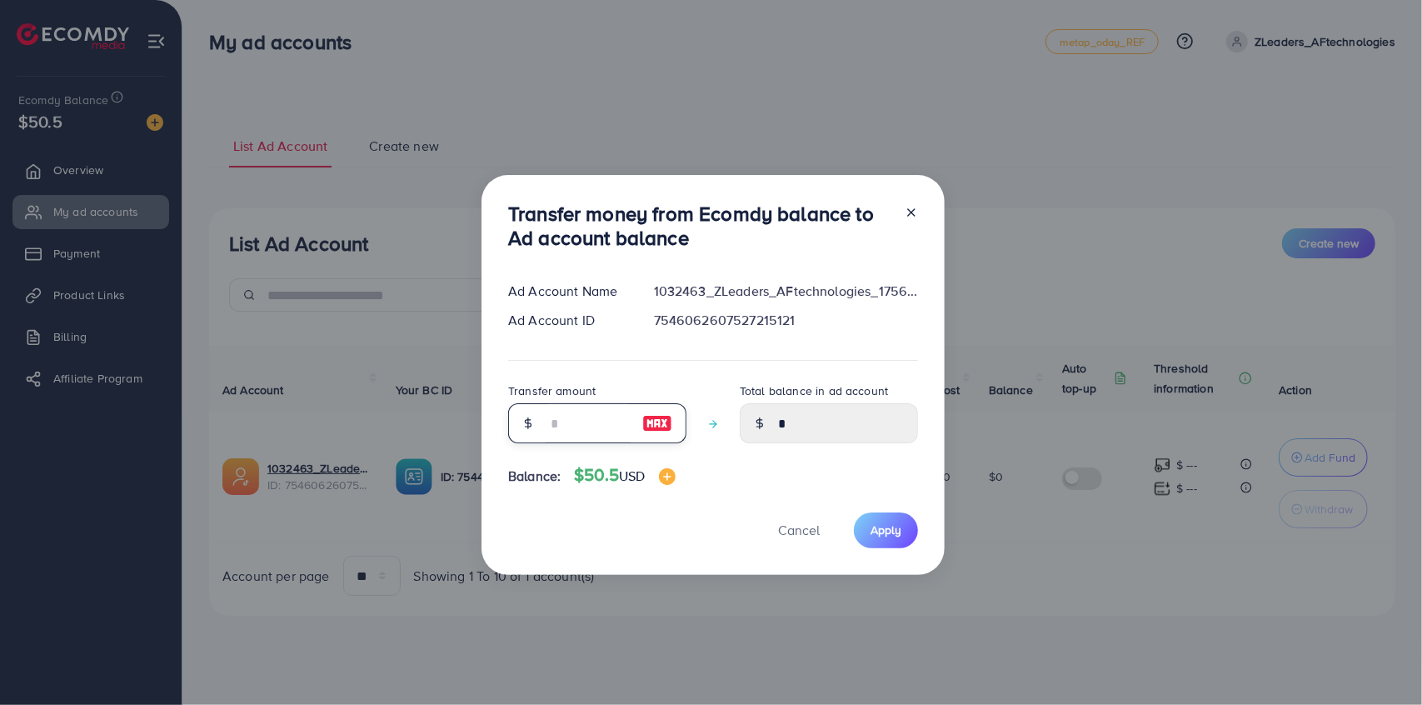
click at [563, 421] on input "number" at bounding box center [587, 423] width 83 height 40
type input "*"
type input "****"
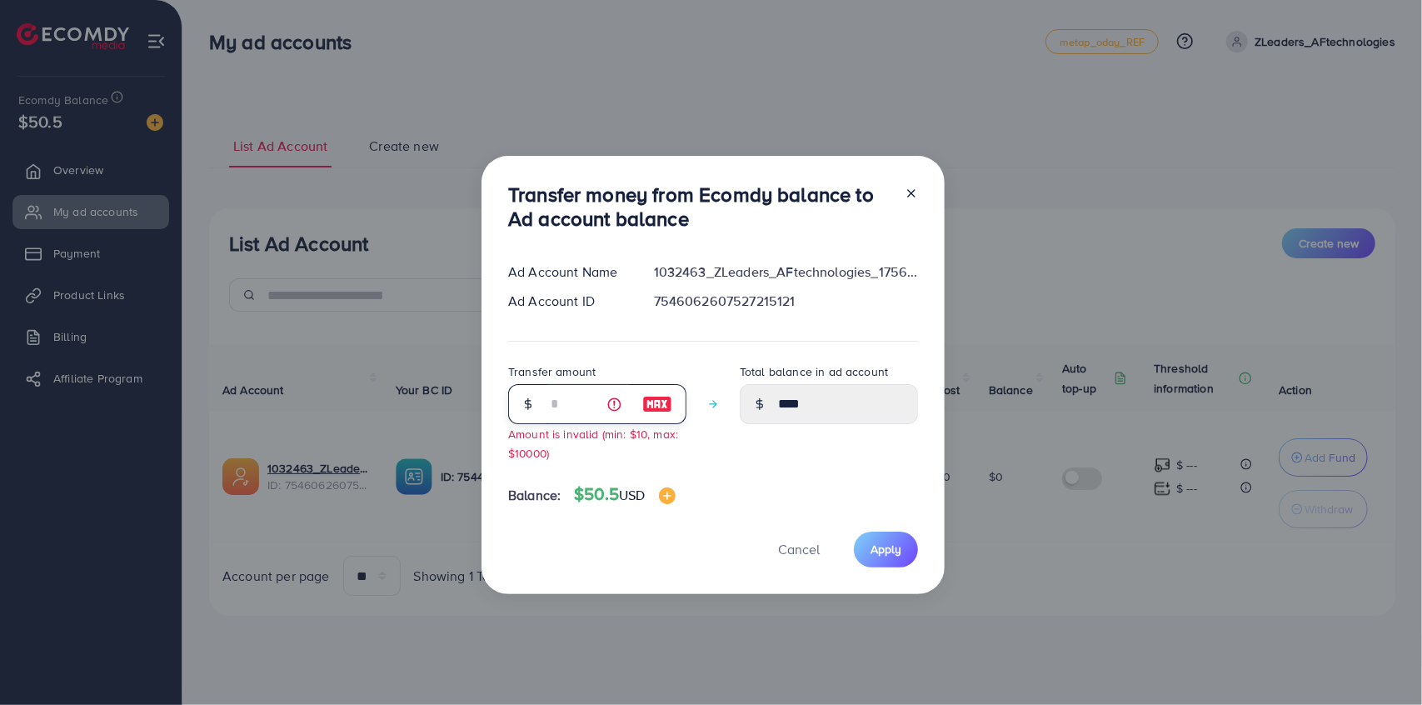
type input "**"
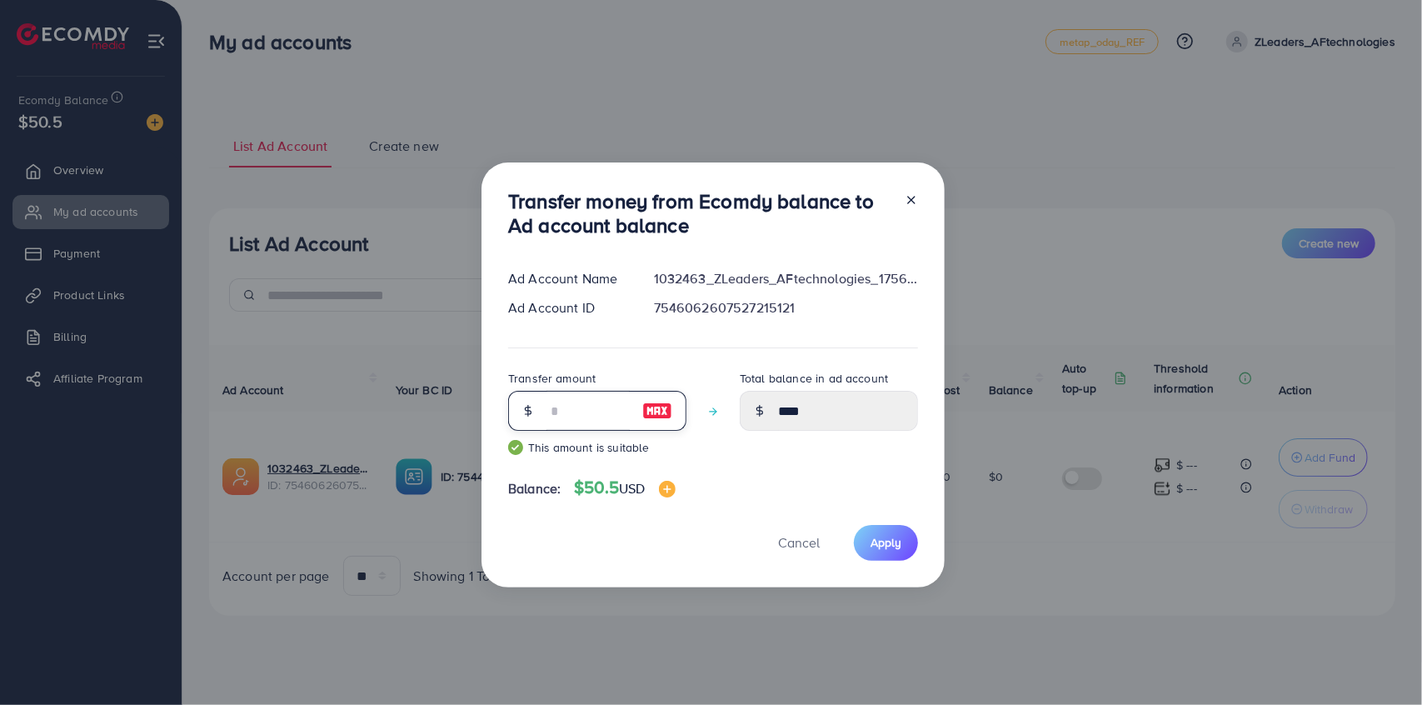
type input "*****"
type input "**"
click at [795, 545] on span "Cancel" at bounding box center [799, 542] width 42 height 18
type input "*"
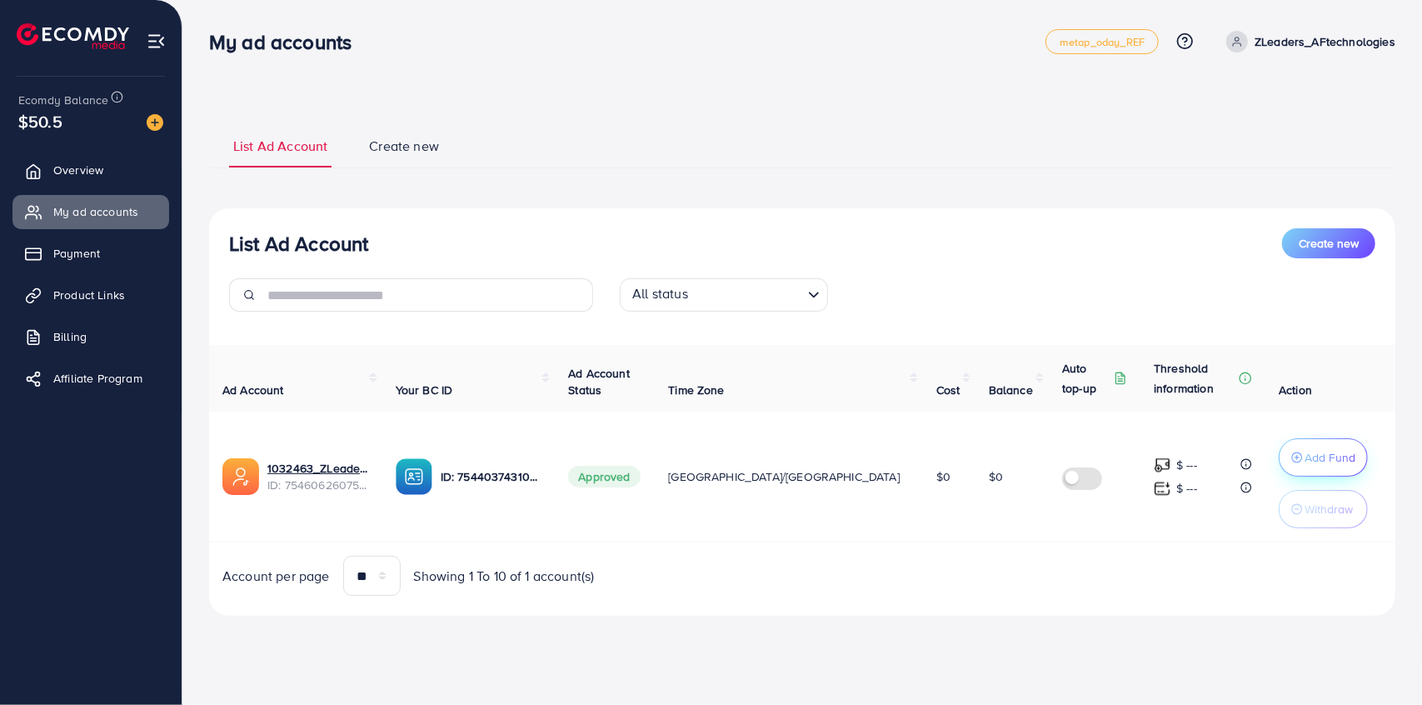
click at [1304, 447] on p "Add Fund" at bounding box center [1329, 457] width 51 height 20
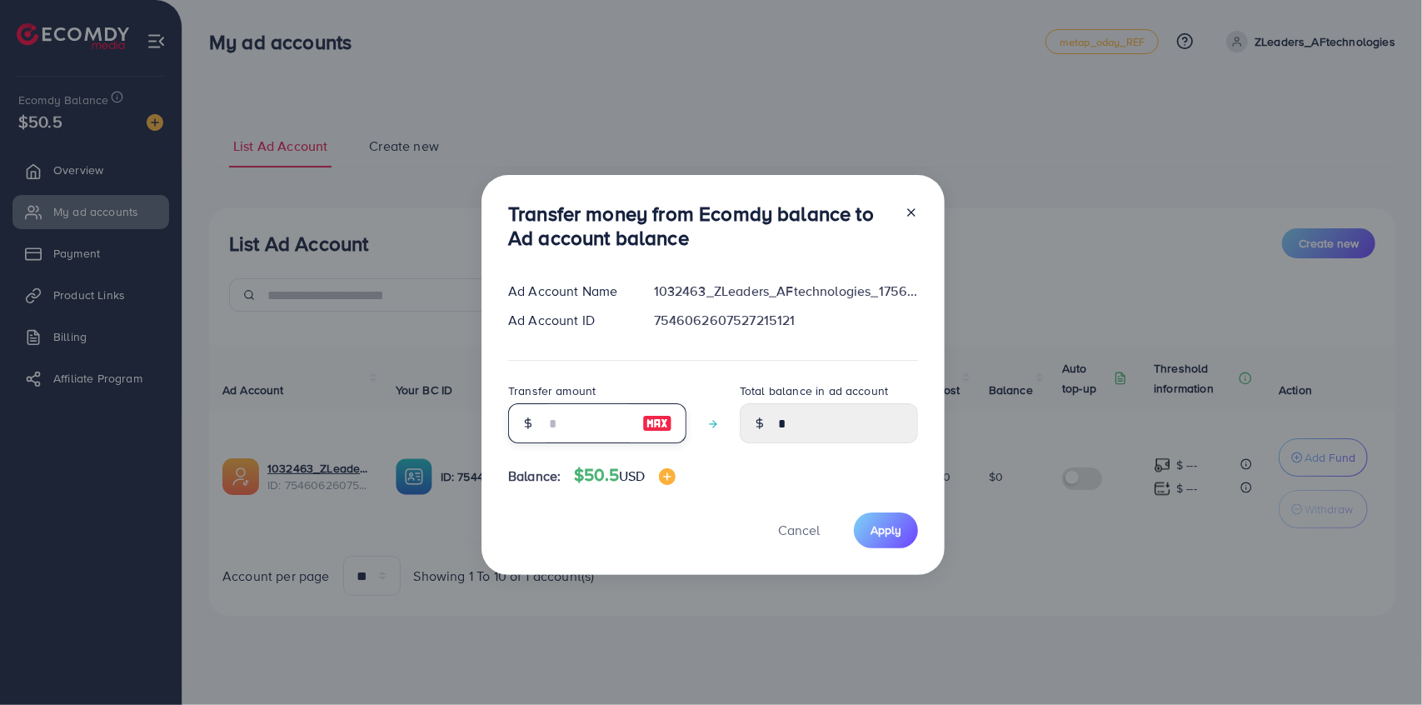
drag, startPoint x: 575, startPoint y: 420, endPoint x: 549, endPoint y: 416, distance: 26.2
click at [549, 416] on input "number" at bounding box center [587, 423] width 83 height 40
type input "*"
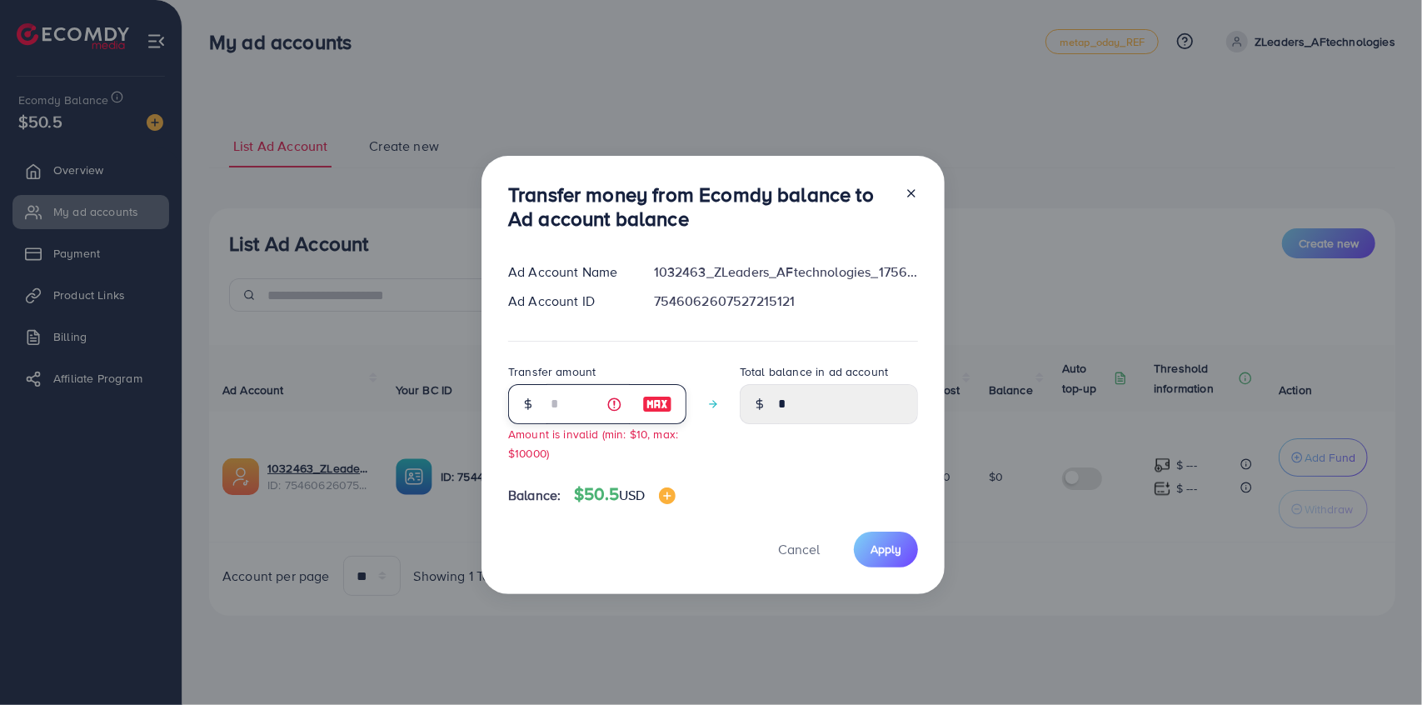
type input "****"
type input "**"
type input "*****"
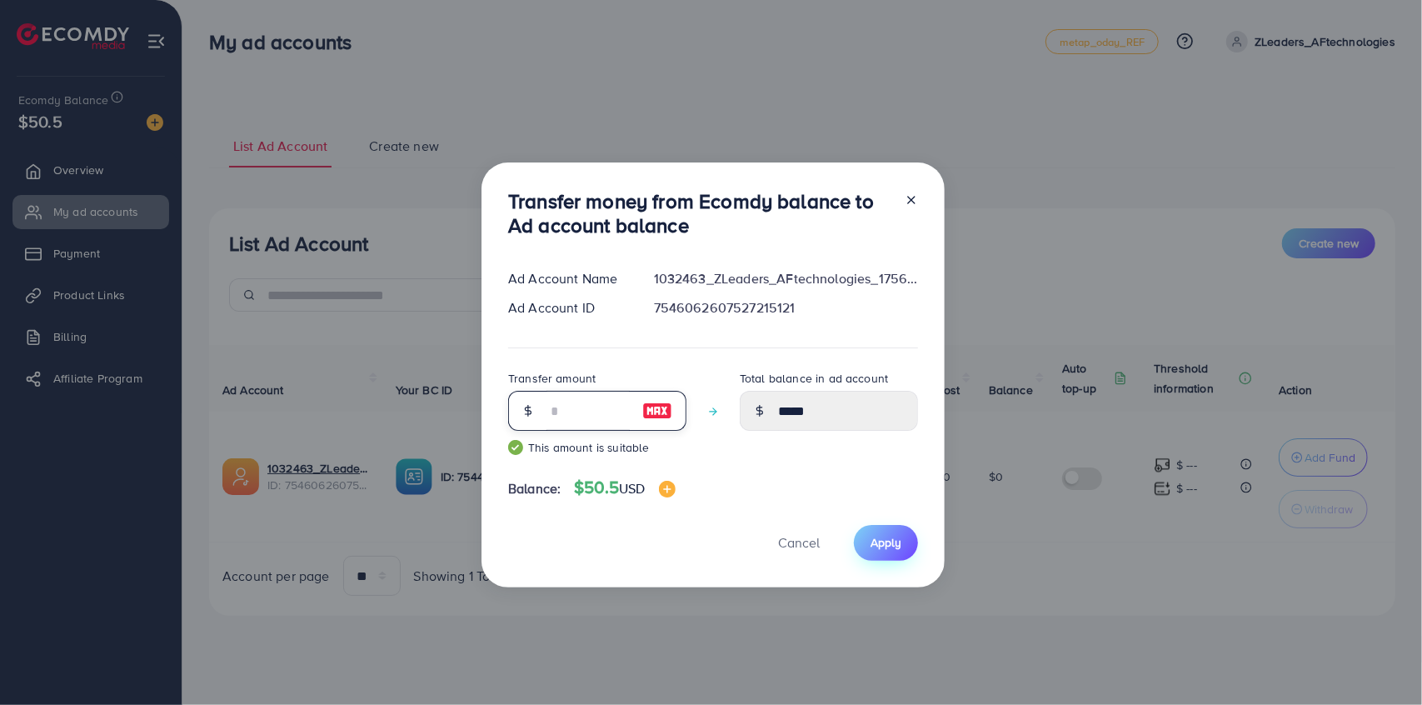
type input "**"
click at [885, 544] on span "Apply" at bounding box center [885, 542] width 31 height 17
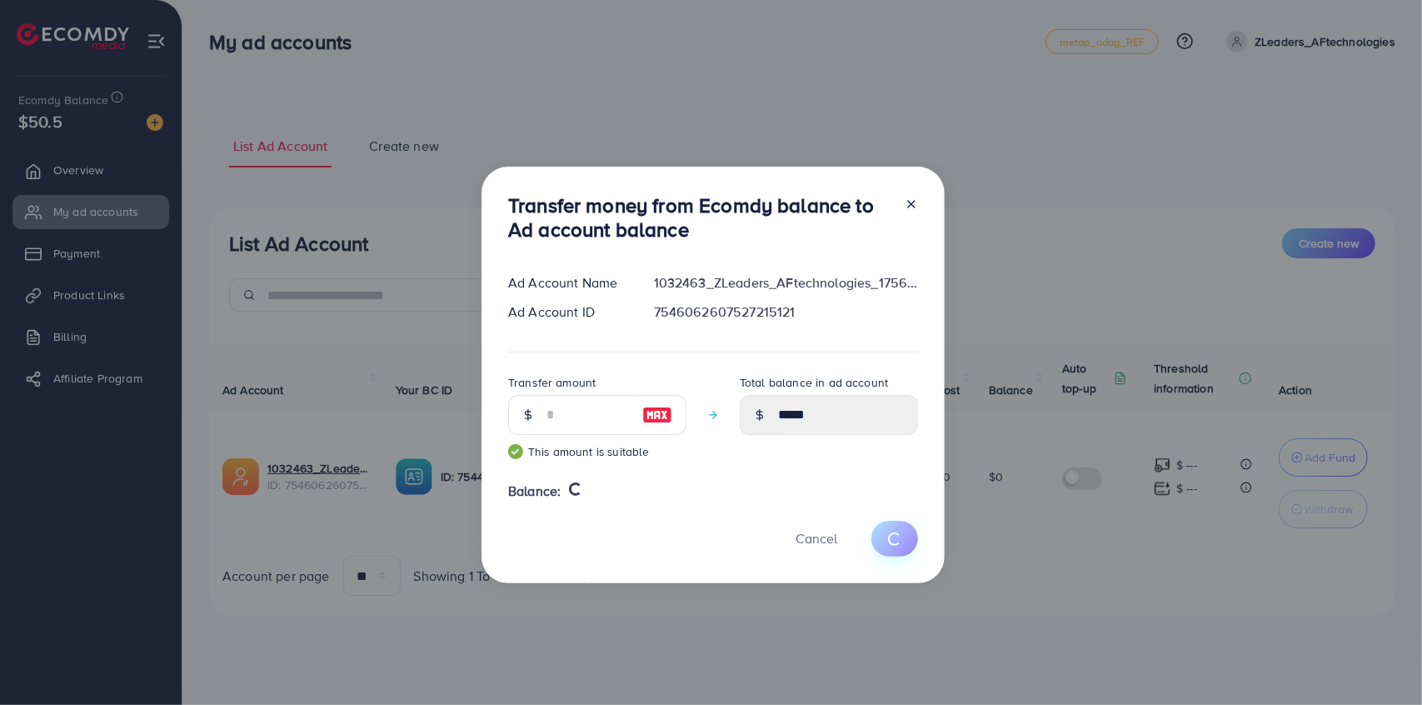
type input "*"
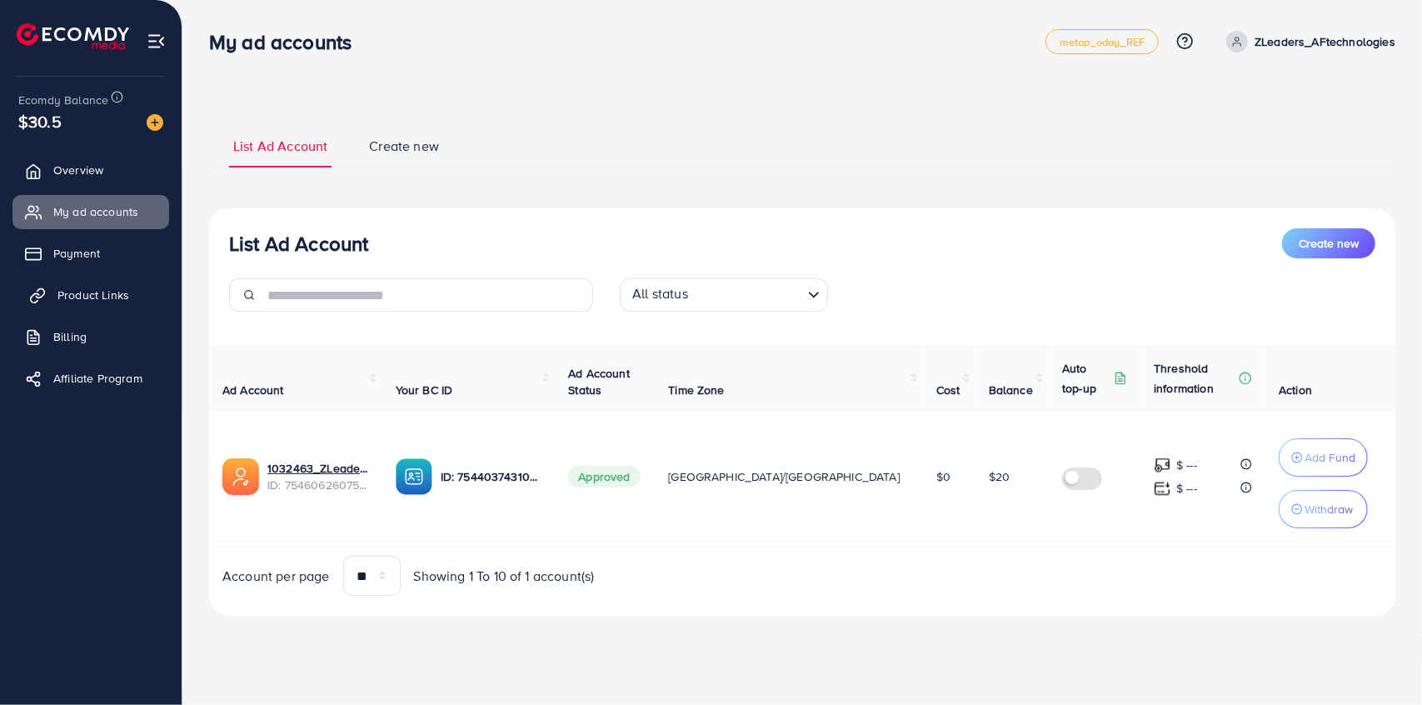
click at [97, 287] on span "Product Links" at bounding box center [93, 295] width 72 height 17
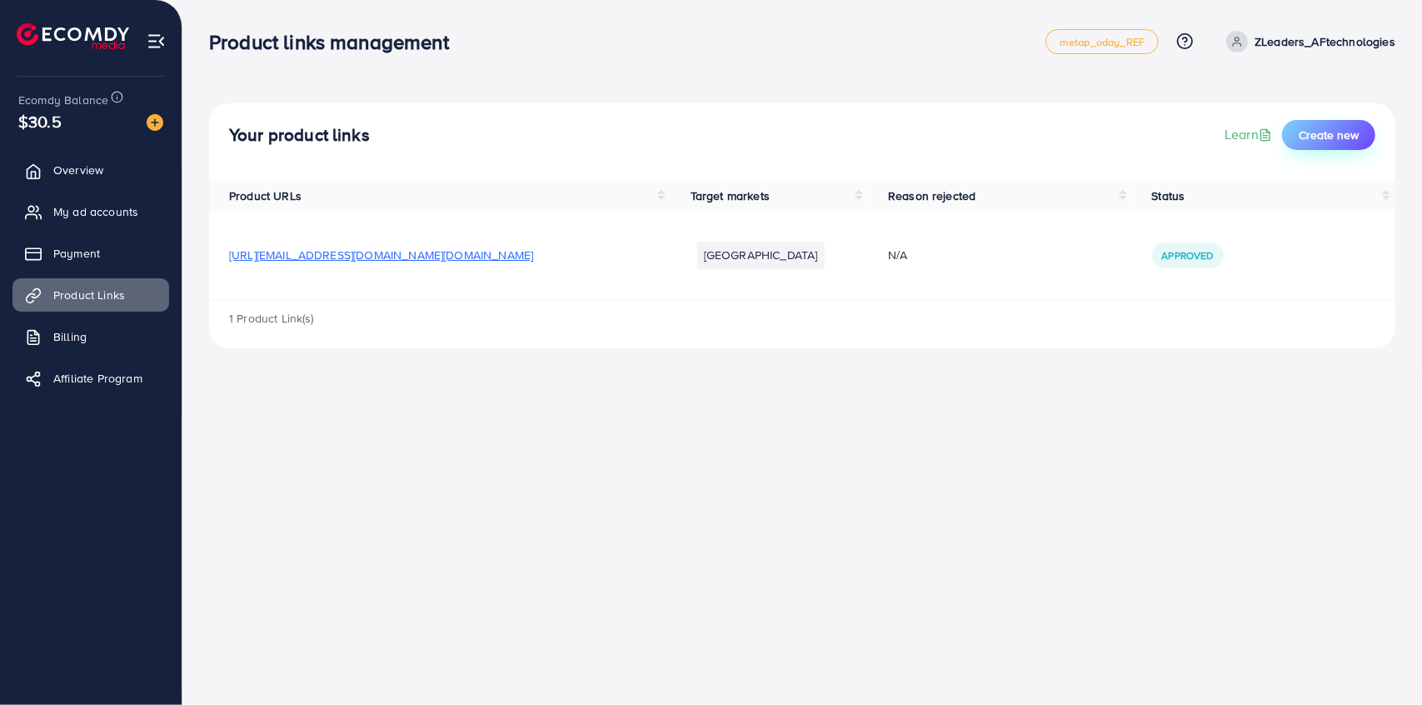
click at [1339, 127] on span "Create new" at bounding box center [1329, 135] width 60 height 17
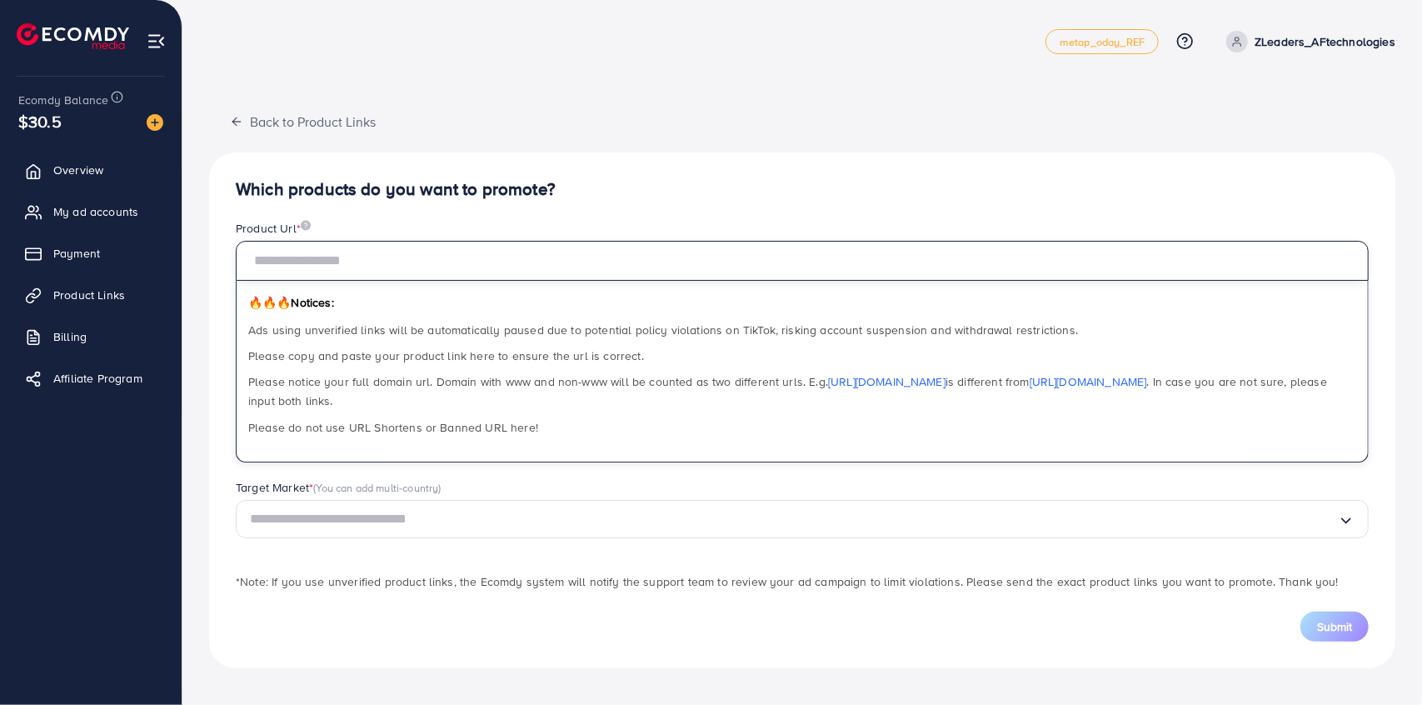
click at [311, 265] on input "text" at bounding box center [802, 261] width 1133 height 40
